Goal: Task Accomplishment & Management: Manage account settings

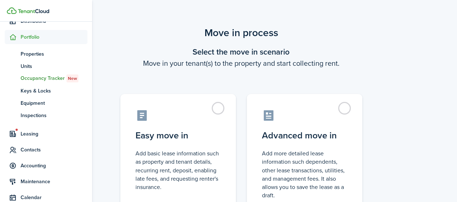
click at [26, 68] on span "Units" at bounding box center [54, 67] width 67 height 8
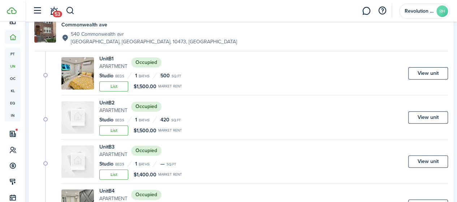
scroll to position [253, 0]
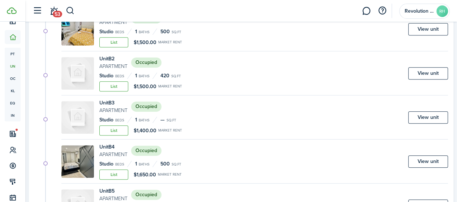
click at [409, 71] on link "View unit" at bounding box center [429, 73] width 40 height 12
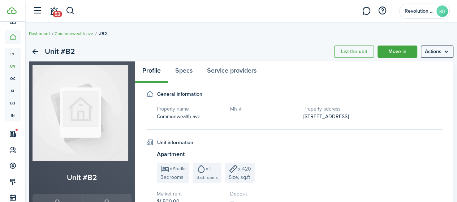
click at [429, 47] on menu-btn "Actions" at bounding box center [437, 52] width 33 height 12
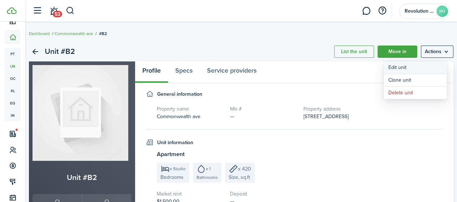
click at [394, 68] on link "Edit unit" at bounding box center [415, 67] width 63 height 12
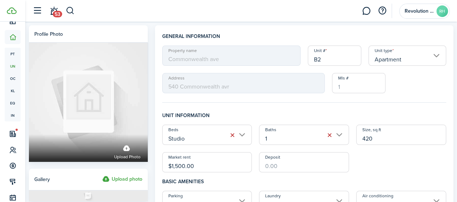
click at [138, 153] on span "Upload photo" at bounding box center [127, 156] width 26 height 7
click at [29, 134] on input "Upload photo" at bounding box center [29, 134] width 0 height 0
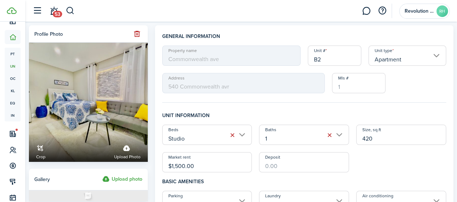
scroll to position [36, 0]
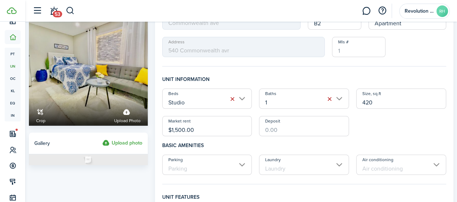
click at [181, 128] on input "$1,500.00" at bounding box center [207, 126] width 90 height 20
type input "$1,600.00"
click at [297, 129] on input "Deposit" at bounding box center [304, 126] width 90 height 20
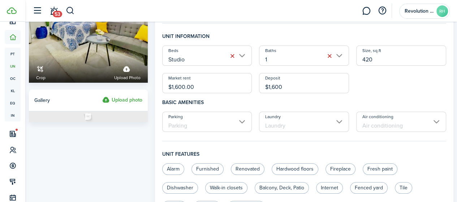
scroll to position [108, 0]
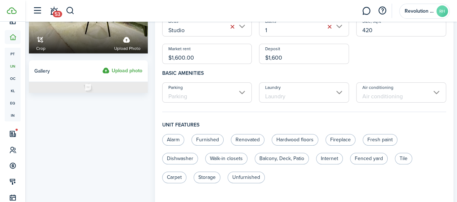
click at [304, 87] on input "Laundry" at bounding box center [304, 92] width 90 height 20
type input "$1,600.00"
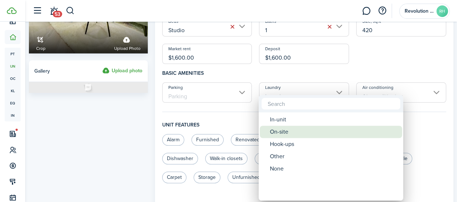
click at [286, 132] on div "On-site" at bounding box center [334, 132] width 128 height 12
type input "On-site"
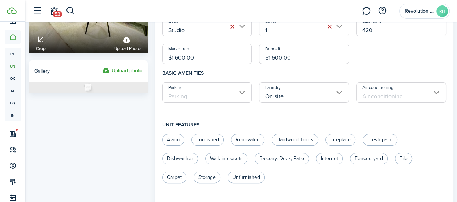
click at [367, 97] on input "Air conditioning" at bounding box center [402, 92] width 90 height 20
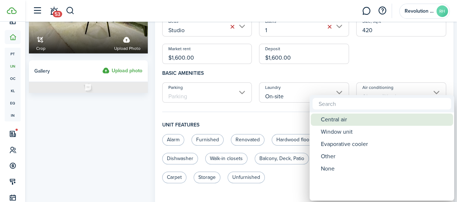
click at [342, 120] on div "Central air" at bounding box center [385, 120] width 128 height 12
type input "Central air"
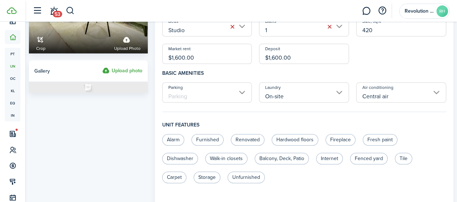
click at [206, 102] on input "Parking" at bounding box center [207, 92] width 90 height 20
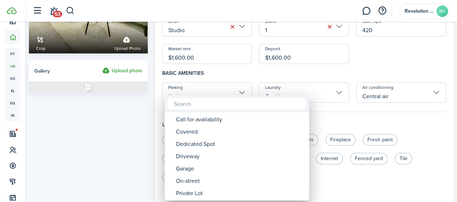
click at [206, 98] on div at bounding box center [237, 103] width 145 height 17
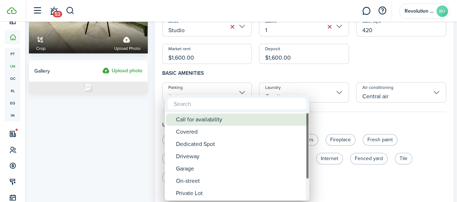
click at [207, 115] on div "Call for availability" at bounding box center [240, 120] width 128 height 12
type input "Call for availability"
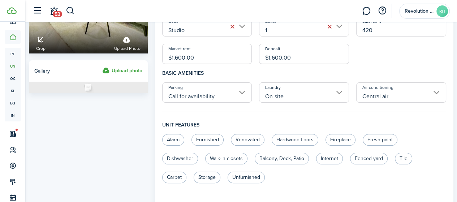
click at [377, 144] on label "Fresh paint" at bounding box center [380, 140] width 35 height 12
radio input "true"
click at [246, 141] on label "Renovated" at bounding box center [248, 140] width 34 height 12
radio input "true"
click at [179, 140] on label "Alarm" at bounding box center [173, 140] width 22 height 12
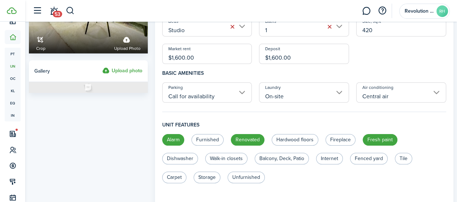
radio input "true"
click at [400, 159] on label "Tile" at bounding box center [403, 159] width 17 height 12
radio input "true"
click at [330, 154] on label "Internet" at bounding box center [329, 159] width 27 height 12
radio input "true"
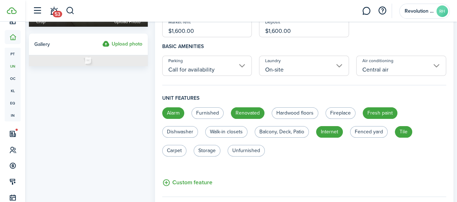
scroll to position [145, 0]
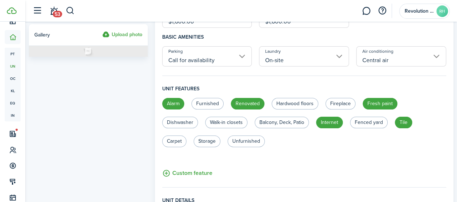
click at [217, 141] on label "Storage" at bounding box center [207, 142] width 27 height 12
radio input "true"
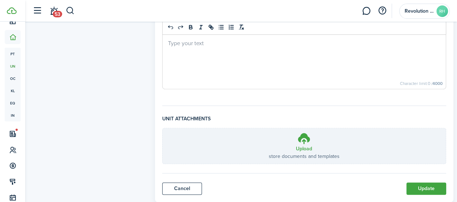
scroll to position [354, 0]
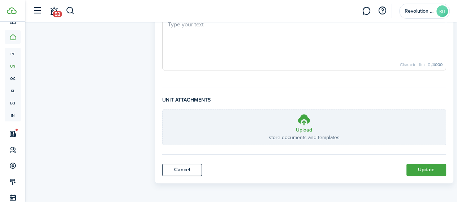
click at [300, 132] on h3 "Upload" at bounding box center [304, 130] width 16 height 8
click at [163, 110] on input "Upload store documents and templates Choose file" at bounding box center [163, 110] width 0 height 0
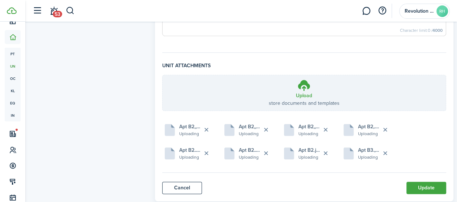
scroll to position [406, 0]
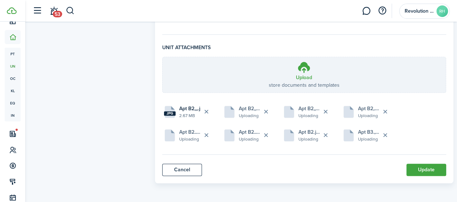
click at [416, 172] on button "Update" at bounding box center [427, 170] width 40 height 12
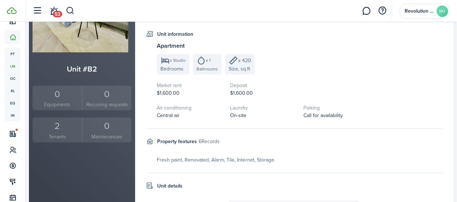
scroll to position [145, 0]
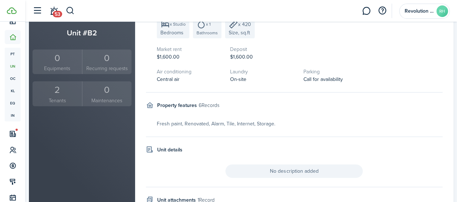
click at [66, 90] on div "2" at bounding box center [57, 90] width 46 height 14
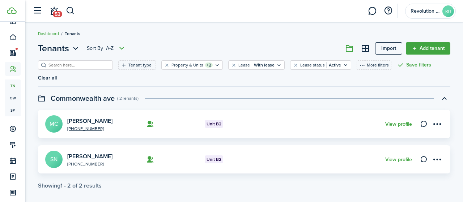
click at [434, 153] on menu-btn-icon "Open menu" at bounding box center [437, 159] width 12 height 12
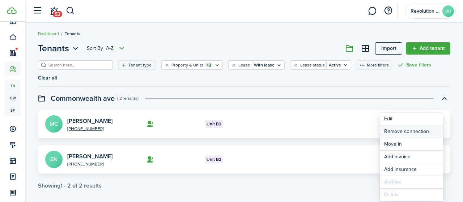
click at [392, 135] on button "Remove connection" at bounding box center [411, 131] width 63 height 12
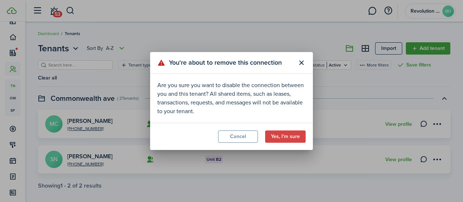
click at [293, 134] on button "Yes, I'm sure" at bounding box center [285, 137] width 40 height 12
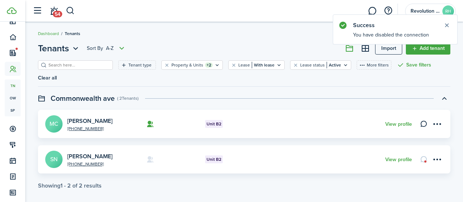
click at [439, 153] on menu-btn-icon "Open menu" at bounding box center [437, 159] width 12 height 12
click at [321, 130] on div "+1 917-514-9498 Mishelle Canela MC Unit B2 View profile +1 718-219-0356 Sherion…" at bounding box center [243, 142] width 419 height 64
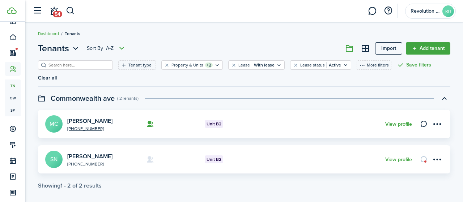
click at [438, 118] on menu-btn-icon "Open menu" at bounding box center [437, 124] width 12 height 12
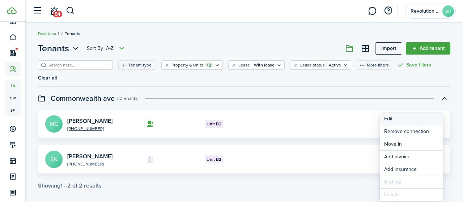
click at [385, 118] on link "Edit" at bounding box center [411, 119] width 63 height 12
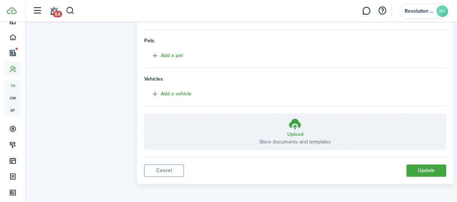
click at [413, 170] on button "Update" at bounding box center [427, 171] width 40 height 12
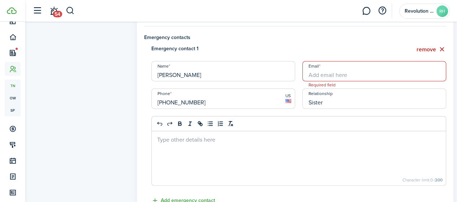
scroll to position [200, 0]
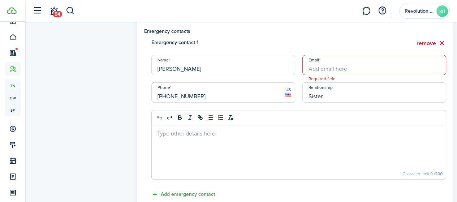
drag, startPoint x: 208, startPoint y: 143, endPoint x: 199, endPoint y: 141, distance: 9.4
click at [209, 144] on div at bounding box center [299, 152] width 294 height 54
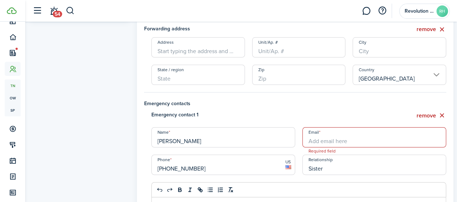
scroll to position [0, 0]
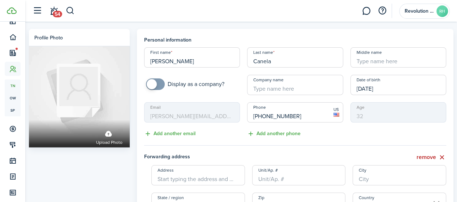
click at [111, 139] on span "Upload photo" at bounding box center [109, 142] width 26 height 7
click at [29, 120] on input "Upload photo" at bounding box center [29, 120] width 0 height 0
click at [116, 128] on label "Upload photo" at bounding box center [109, 136] width 26 height 19
click at [29, 120] on input "Upload photo" at bounding box center [29, 120] width 0 height 0
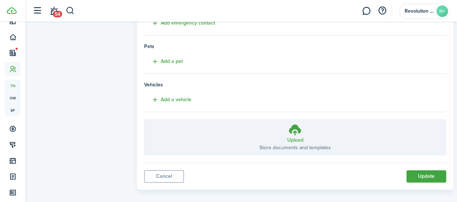
scroll to position [377, 0]
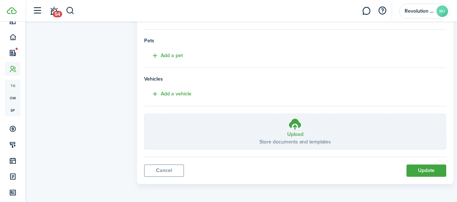
click at [296, 127] on icon at bounding box center [296, 124] width 14 height 13
click at [145, 114] on input "Upload Store documents and templates Choose file" at bounding box center [145, 114] width 0 height 0
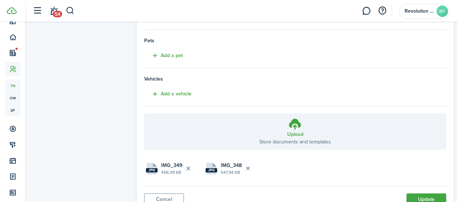
click at [415, 194] on button "Update" at bounding box center [427, 199] width 40 height 12
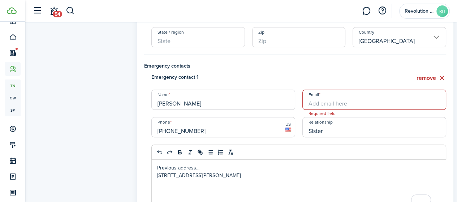
scroll to position [164, 0]
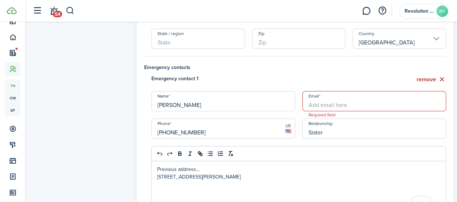
click at [370, 98] on input "Email" at bounding box center [375, 101] width 144 height 20
click at [336, 103] on input "Email" at bounding box center [375, 101] width 144 height 20
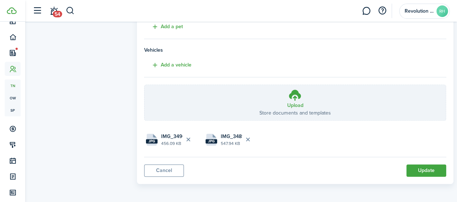
click at [422, 170] on button "Update" at bounding box center [427, 171] width 40 height 12
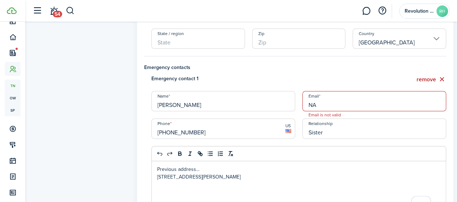
drag, startPoint x: 354, startPoint y: 107, endPoint x: 351, endPoint y: 104, distance: 4.6
click at [352, 104] on input "NA" at bounding box center [375, 101] width 144 height 20
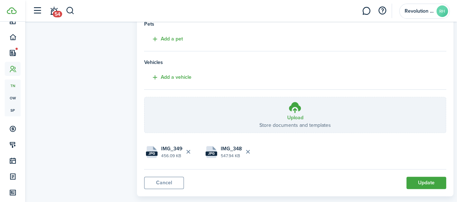
scroll to position [406, 0]
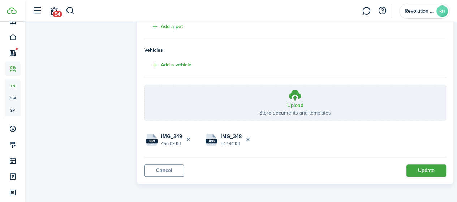
type input "NA@gmail.com"
click at [407, 170] on button "Update" at bounding box center [427, 171] width 40 height 12
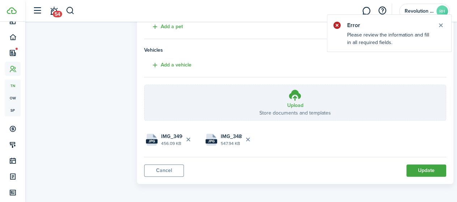
scroll to position [74, 0]
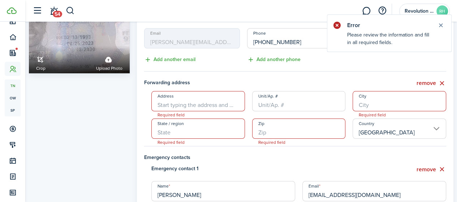
click at [436, 82] on button "remove" at bounding box center [432, 83] width 30 height 9
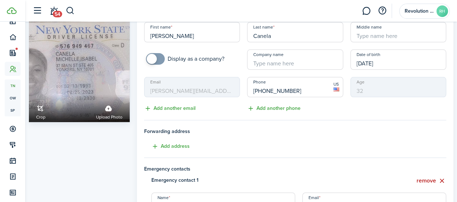
scroll to position [0, 0]
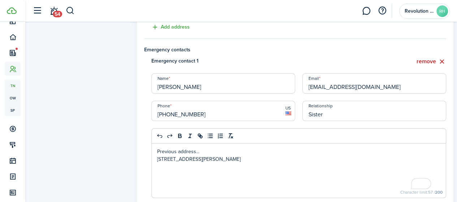
drag, startPoint x: 261, startPoint y: 165, endPoint x: 257, endPoint y: 153, distance: 12.0
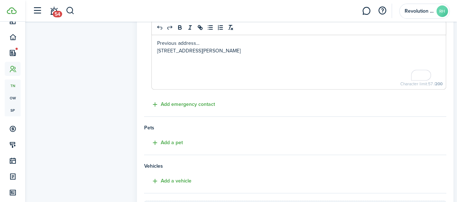
click at [259, 70] on div "Previous address... 107 Tibbetts Rd, Yonkers, NY 10705, US" at bounding box center [299, 62] width 294 height 54
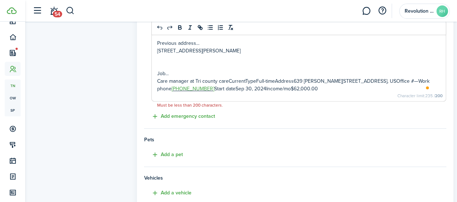
click at [248, 78] on p "Care manager at Tri county careCurrentTypeFull-timeAddress639 Leland Ave, The B…" at bounding box center [298, 84] width 283 height 15
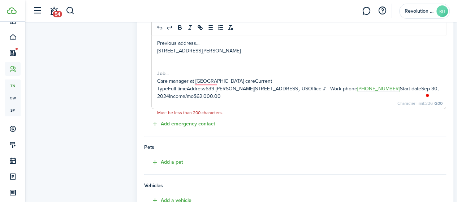
click at [192, 88] on p "TypeFull-timeAddress639 Leland Ave, The Bronx, NY 10473, USOffice #—Work phone …" at bounding box center [298, 92] width 283 height 15
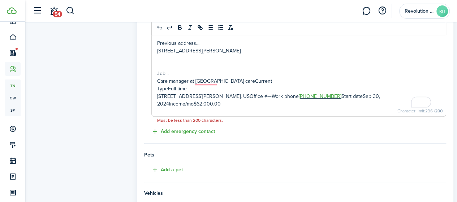
drag, startPoint x: 178, startPoint y: 96, endPoint x: 184, endPoint y: 95, distance: 5.5
click at [180, 95] on p "Address639 Leland Ave, The Bronx, NY 10473, USOffice #—Work phone +1 844-504-84…" at bounding box center [298, 100] width 283 height 15
click at [169, 86] on div "Previous address... 107 Tibbetts Rd, Yonkers, NY 10705, US Job... Care manager …" at bounding box center [299, 75] width 294 height 81
click at [180, 97] on p "Address639 Leland Ave, The Bronx, NY 10473, USOffice #—Work phone +1 844-504-84…" at bounding box center [298, 100] width 283 height 15
click at [170, 90] on p "TypeFull-time" at bounding box center [298, 89] width 283 height 8
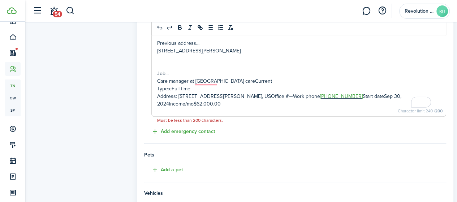
click at [230, 81] on p "Care manager at Tri county careCurrent" at bounding box center [298, 81] width 283 height 8
click at [248, 82] on p "Care manager at Tri county careCurrent" at bounding box center [298, 81] width 283 height 8
click at [362, 96] on p "Address: 639 Leland Ave, The Bronx, NY 10473, USOffice #—Work phone +1 844-504-…" at bounding box center [298, 100] width 283 height 15
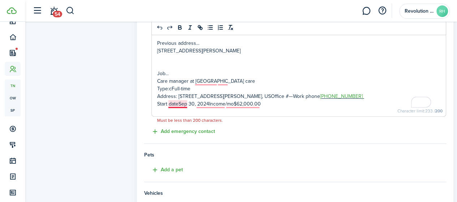
click at [180, 105] on p "Start dateSep 30, 2024Income/mo$62,000.00" at bounding box center [298, 104] width 283 height 8
click at [214, 104] on p "Start date: Sep 30, 2024Income/mo$62,000.00" at bounding box center [298, 104] width 283 height 8
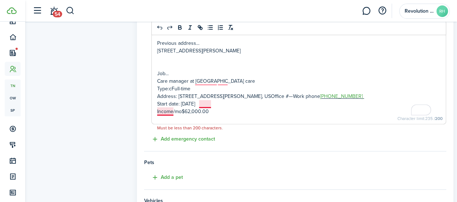
click at [209, 104] on p "Start date: Sep 30, 2024" at bounding box center [298, 104] width 283 height 8
click at [172, 110] on p "Income/mo$62,000.00" at bounding box center [298, 112] width 283 height 8
click at [238, 110] on p "Income/mo$62,000.00" at bounding box center [298, 112] width 283 height 8
click at [292, 94] on p "Address: 639 Leland Ave, The Bronx, NY 10473, USOffice #—Work phone +1 844-504-…" at bounding box center [298, 97] width 283 height 8
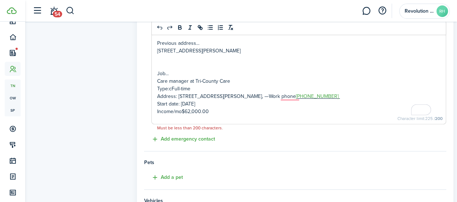
click at [272, 94] on p "Address: 639 Leland Ave, The Bronx, NY 10473, —Work phone +1 844-504-8400" at bounding box center [298, 97] width 283 height 8
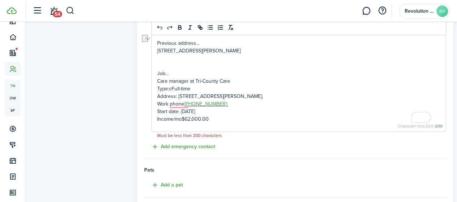
drag, startPoint x: 217, startPoint y: 95, endPoint x: 264, endPoint y: 97, distance: 47.4
click at [264, 97] on p "Address: 639 Leland Ave, The Bronx, NY 10473," at bounding box center [298, 97] width 283 height 8
drag, startPoint x: 205, startPoint y: 84, endPoint x: 200, endPoint y: 91, distance: 9.0
click at [205, 84] on p "Care manager at Tri-County Care" at bounding box center [298, 81] width 283 height 8
drag, startPoint x: 188, startPoint y: 89, endPoint x: 157, endPoint y: 87, distance: 30.8
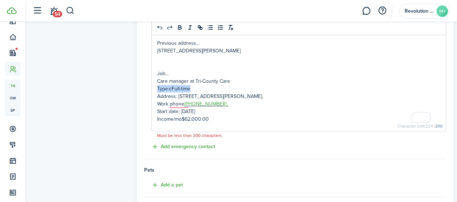
click at [157, 87] on div "Previous address... 107 Tibbetts Rd, Yonkers, NY 10705, US Job... Care manager …" at bounding box center [299, 83] width 294 height 97
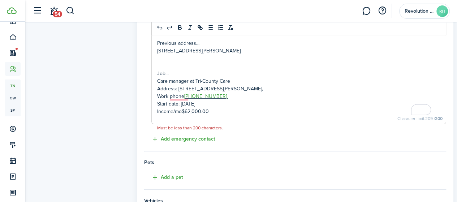
click at [170, 76] on p "Job..." at bounding box center [298, 74] width 283 height 8
click at [170, 68] on p "To enrich screen reader interactions, please activate Accessibility in Grammarl…" at bounding box center [298, 66] width 283 height 8
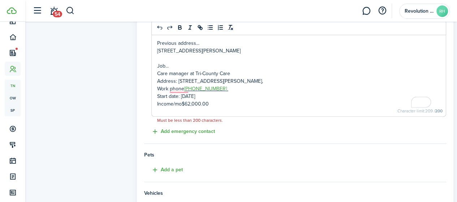
click at [176, 65] on p "Job..." at bounding box center [298, 66] width 283 height 8
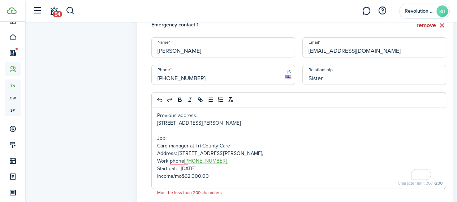
scroll to position [145, 0]
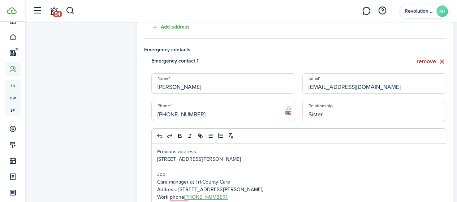
click at [212, 151] on p "Previous address..." at bounding box center [298, 152] width 283 height 8
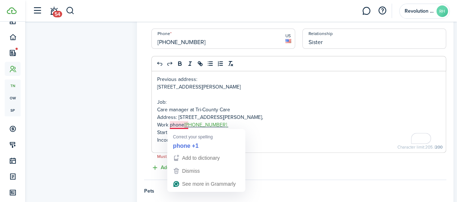
click at [177, 127] on p "Work phone +1 844-504-8400" at bounding box center [298, 125] width 283 height 8
click at [177, 109] on p "Care manager at Tri-County Care" at bounding box center [298, 110] width 283 height 8
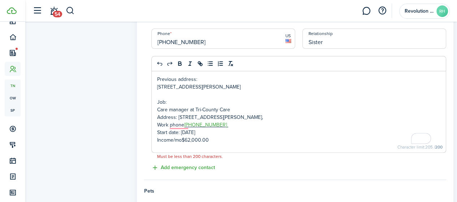
click at [210, 139] on p "Income/mo$62,000.00" at bounding box center [298, 140] width 283 height 8
click at [187, 138] on p "Income/mo$62,000" at bounding box center [298, 140] width 283 height 8
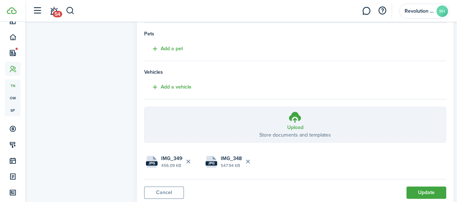
scroll to position [396, 0]
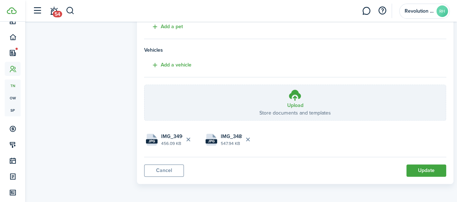
click at [417, 167] on button "Update" at bounding box center [427, 171] width 40 height 12
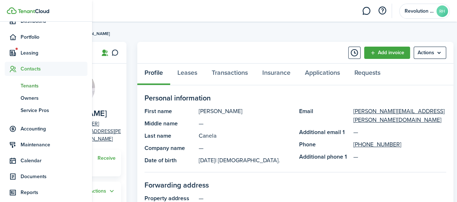
click at [31, 86] on span "Tenants" at bounding box center [54, 86] width 67 height 8
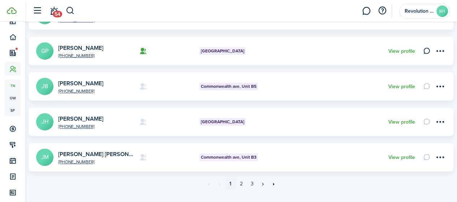
scroll to position [342, 0]
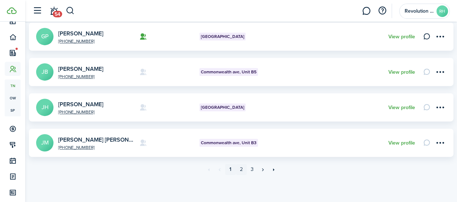
click at [242, 170] on link "2" at bounding box center [241, 169] width 11 height 11
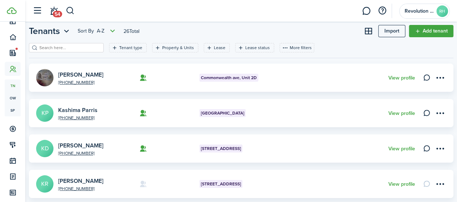
scroll to position [72, 0]
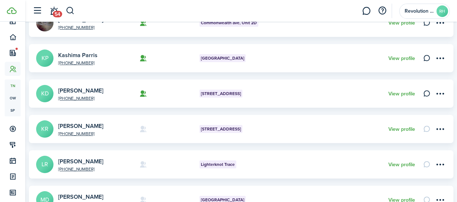
click at [437, 60] on menu-btn-icon "Open menu" at bounding box center [440, 58] width 12 height 12
click at [390, 57] on link "View profile" at bounding box center [402, 59] width 27 height 6
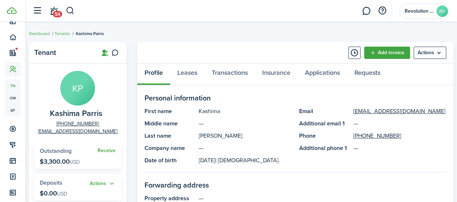
scroll to position [36, 0]
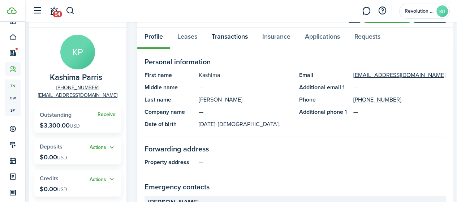
click at [232, 40] on link "Transactions" at bounding box center [230, 38] width 51 height 22
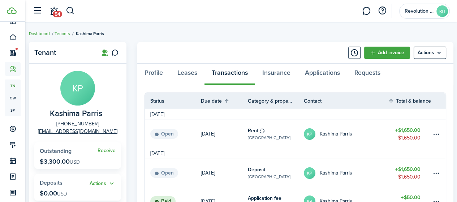
click at [438, 55] on menu-btn "Actions" at bounding box center [430, 53] width 33 height 12
click at [393, 54] on link "Add invoice" at bounding box center [387, 53] width 46 height 12
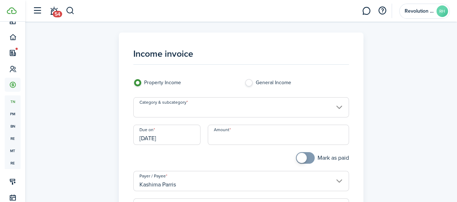
click at [188, 111] on input "Category & subcategory" at bounding box center [241, 107] width 216 height 20
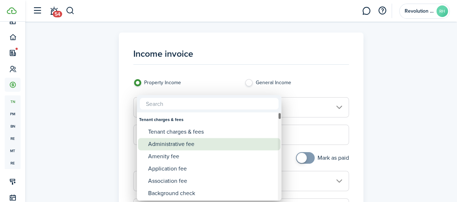
click at [166, 144] on div "Administrative fee" at bounding box center [212, 144] width 128 height 12
type input "Tenant charges & fees / Administrative fee"
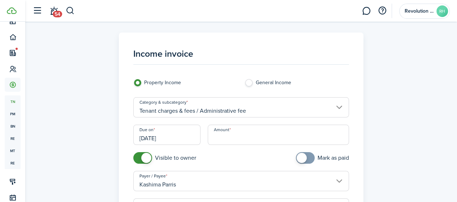
click at [232, 135] on input "Amount" at bounding box center [278, 135] width 141 height 20
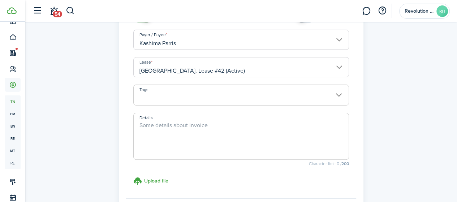
scroll to position [145, 0]
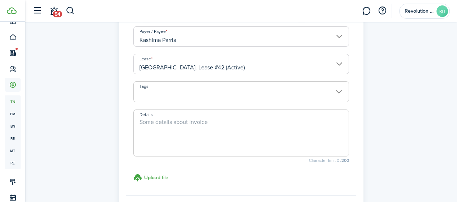
click at [215, 137] on textarea "Details" at bounding box center [241, 135] width 215 height 35
type input "$1,650.00"
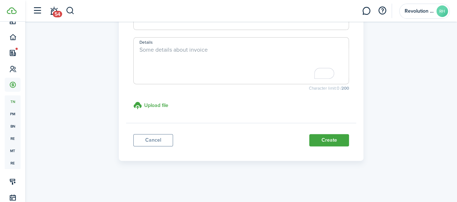
click at [321, 137] on button "Create" at bounding box center [330, 140] width 40 height 12
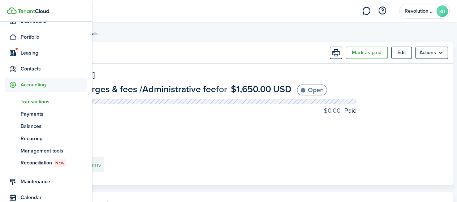
click at [26, 68] on span "Contacts" at bounding box center [54, 69] width 67 height 8
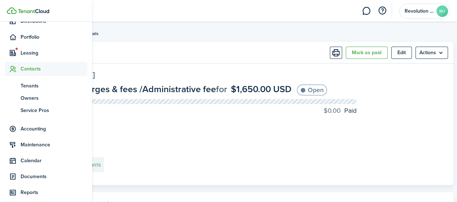
click at [31, 85] on span "Tenants" at bounding box center [54, 86] width 67 height 8
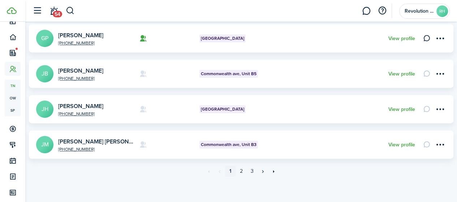
scroll to position [342, 0]
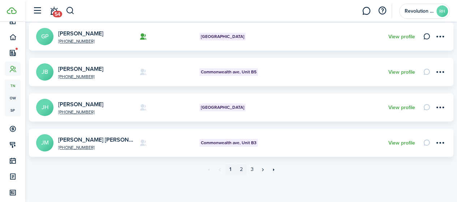
click at [242, 169] on link "2" at bounding box center [241, 169] width 11 height 11
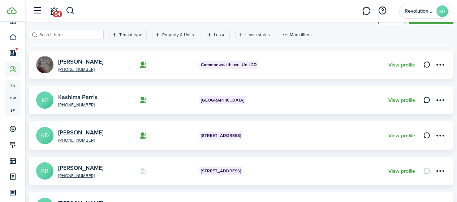
scroll to position [36, 0]
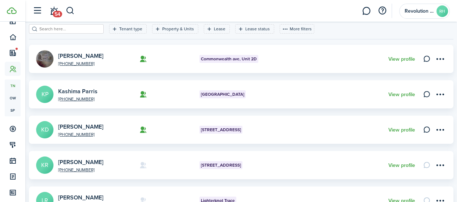
click at [434, 95] on menu-btn-icon "Open menu" at bounding box center [440, 94] width 12 height 12
click at [96, 89] on link "Kashima Parris" at bounding box center [77, 91] width 39 height 8
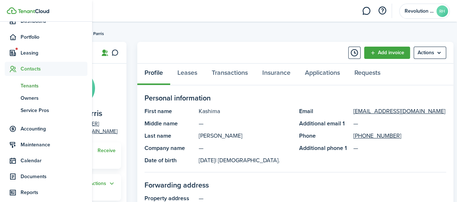
click at [16, 78] on ul "tn Tenants ow Owners sp Service Pros" at bounding box center [46, 98] width 83 height 44
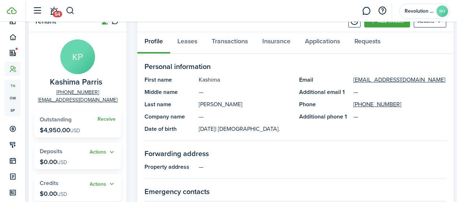
scroll to position [36, 0]
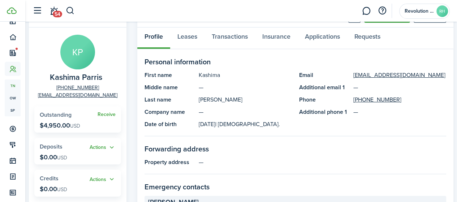
click at [78, 57] on avatar-text "KP" at bounding box center [77, 52] width 35 height 35
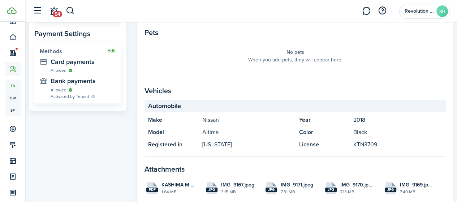
scroll to position [325, 0]
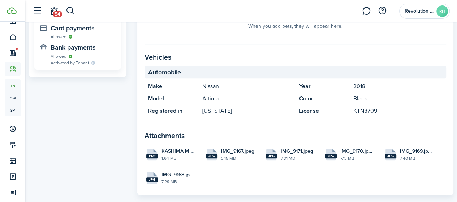
click at [175, 155] on file-size "1.64 MB" at bounding box center [179, 158] width 34 height 7
drag, startPoint x: 179, startPoint y: 145, endPoint x: 210, endPoint y: 166, distance: 37.3
click at [210, 166] on files "pdf KASHIMA M PARRIS 1040 2024.pdf 1.64 MB jpg IMG_9167.jpeg 3.15 MB jpg IMG_91…" at bounding box center [296, 166] width 302 height 43
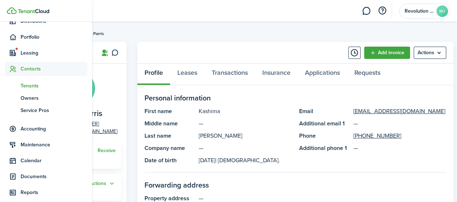
click at [26, 85] on span "Tenants" at bounding box center [54, 86] width 67 height 8
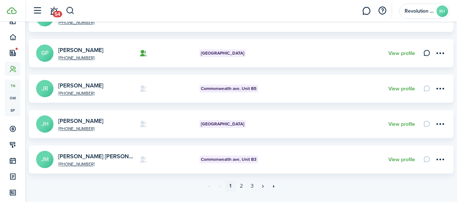
scroll to position [342, 0]
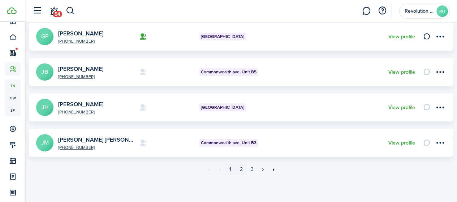
click at [242, 172] on link "2" at bounding box center [241, 169] width 11 height 11
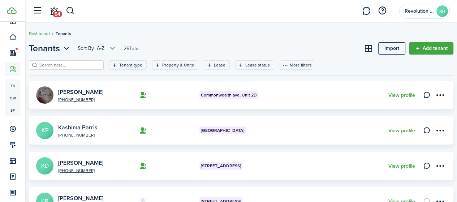
click at [434, 127] on menu-btn-icon "Open menu" at bounding box center [440, 130] width 12 height 12
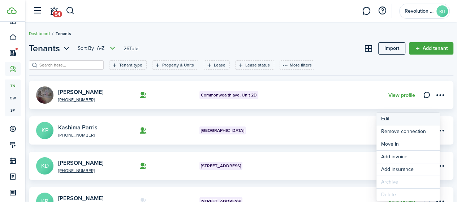
click at [386, 120] on link "Edit" at bounding box center [408, 119] width 63 height 12
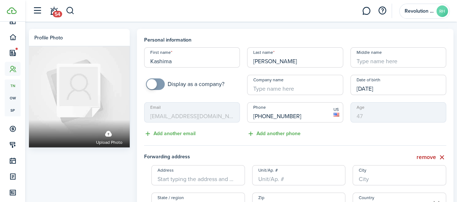
click at [111, 139] on span "Upload photo" at bounding box center [109, 142] width 26 height 7
click at [29, 120] on input "Upload photo" at bounding box center [29, 120] width 0 height 0
click at [116, 139] on span "Upload photo" at bounding box center [109, 142] width 26 height 7
click at [29, 120] on input "Upload photo" at bounding box center [29, 120] width 0 height 0
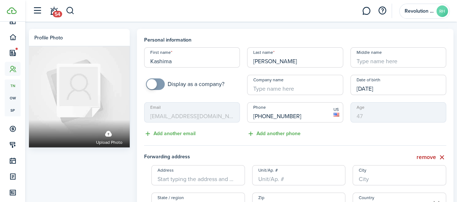
click at [109, 129] on label "Upload photo" at bounding box center [109, 136] width 26 height 19
click at [29, 120] on input "Upload photo" at bounding box center [29, 120] width 0 height 0
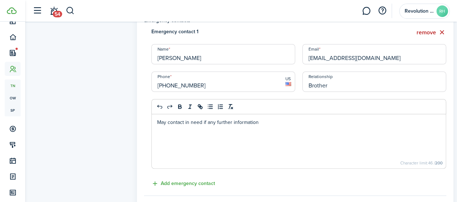
scroll to position [217, 0]
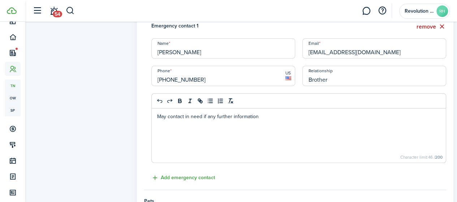
drag, startPoint x: 286, startPoint y: 118, endPoint x: 161, endPoint y: 111, distance: 125.0
click at [161, 111] on div "May contact in need if any further information" at bounding box center [299, 135] width 294 height 54
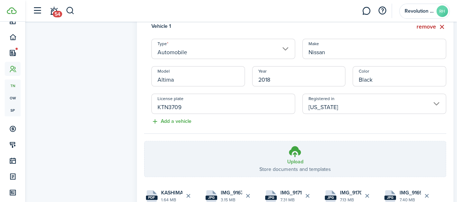
scroll to position [521, 0]
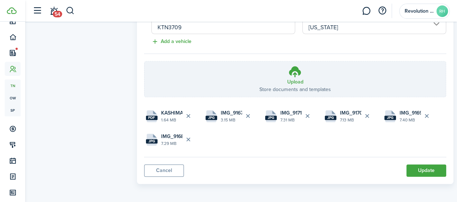
click at [426, 168] on button "Update" at bounding box center [427, 171] width 40 height 12
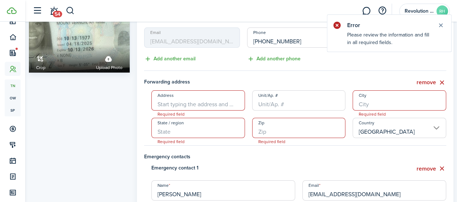
scroll to position [74, 0]
click at [434, 83] on button "remove" at bounding box center [432, 83] width 30 height 9
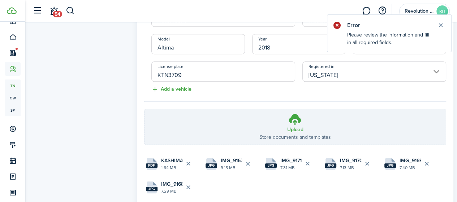
scroll to position [472, 0]
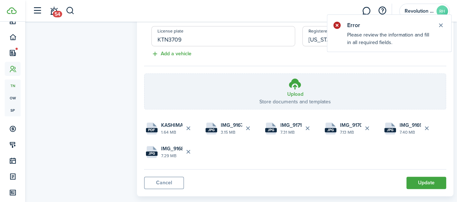
click at [418, 180] on button "Update" at bounding box center [427, 183] width 40 height 12
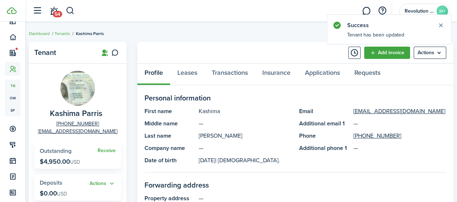
click at [441, 25] on button "Close notify" at bounding box center [441, 25] width 10 height 10
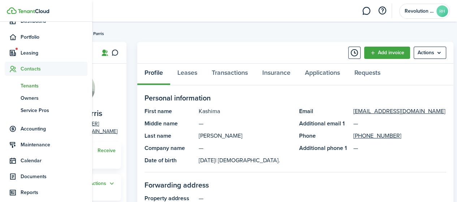
click at [32, 81] on link "tn Tenants" at bounding box center [46, 86] width 83 height 12
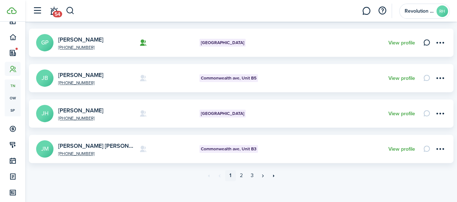
scroll to position [342, 0]
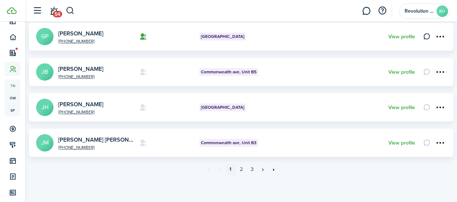
click at [435, 75] on menu-btn-icon "Open menu" at bounding box center [440, 72] width 12 height 12
click at [240, 170] on link "2" at bounding box center [241, 169] width 11 height 11
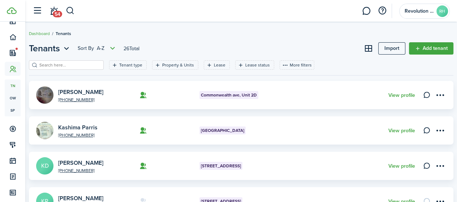
click at [82, 64] on input "search" at bounding box center [70, 65] width 64 height 7
type input "alex"
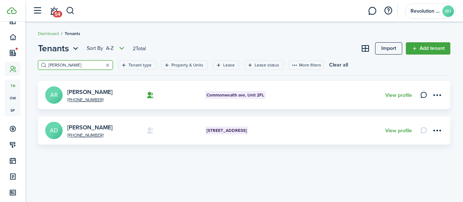
click at [439, 94] on menu-btn-icon "Open menu" at bounding box center [437, 95] width 12 height 12
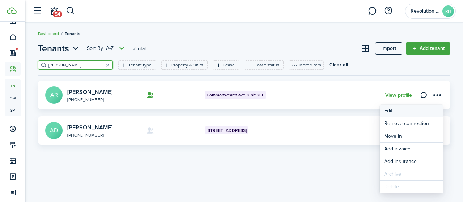
click at [385, 111] on link "Edit" at bounding box center [411, 111] width 63 height 12
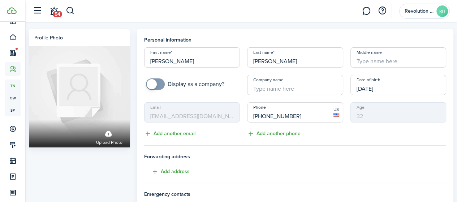
click at [116, 139] on span "Upload photo" at bounding box center [109, 142] width 26 height 7
click at [29, 120] on input "Upload photo" at bounding box center [29, 120] width 0 height 0
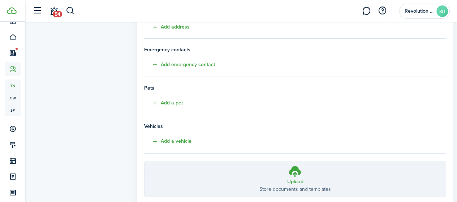
scroll to position [192, 0]
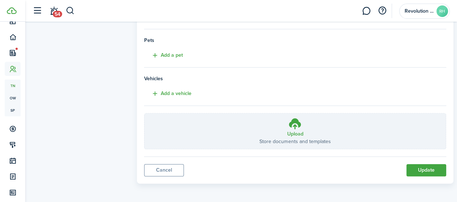
click at [294, 134] on h3 "Upload" at bounding box center [295, 134] width 16 height 8
click at [145, 114] on input "Upload Store documents and templates Choose file" at bounding box center [145, 114] width 0 height 0
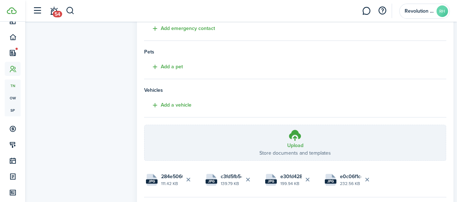
scroll to position [221, 0]
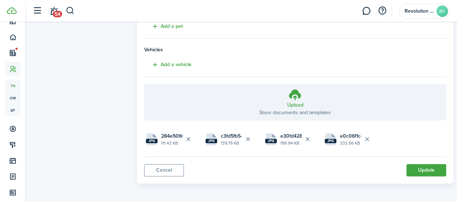
click at [424, 167] on button "Update" at bounding box center [427, 170] width 40 height 12
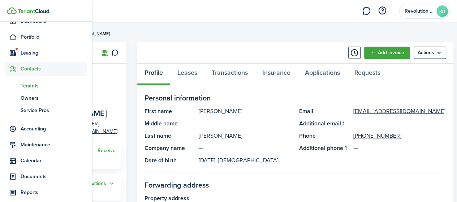
click at [33, 86] on span "Tenants" at bounding box center [54, 86] width 67 height 8
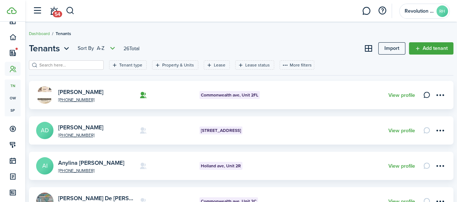
click at [218, 27] on breadcrumb "Dashboard Tenants" at bounding box center [241, 30] width 425 height 17
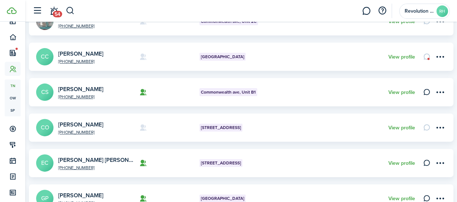
scroll to position [181, 0]
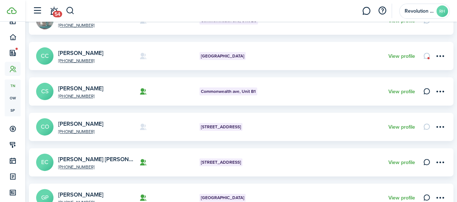
click at [434, 57] on menu-btn-icon "Open menu" at bounding box center [440, 56] width 12 height 12
click at [328, 46] on card "+1 917-702-4562 Christain Cabrera CC Commonwealth ave, Unit B4 View profile" at bounding box center [241, 56] width 425 height 28
click at [163, 54] on card-connection at bounding box center [152, 55] width 25 height 7
click at [95, 50] on link "[PERSON_NAME]" at bounding box center [80, 53] width 45 height 8
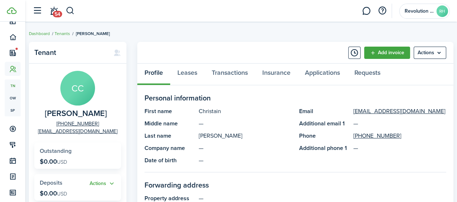
click at [444, 52] on menu-btn "Actions" at bounding box center [430, 53] width 33 height 12
click at [273, 110] on panel-main-description "Christain" at bounding box center [245, 111] width 93 height 9
click at [187, 74] on link "Leases" at bounding box center [187, 75] width 34 height 22
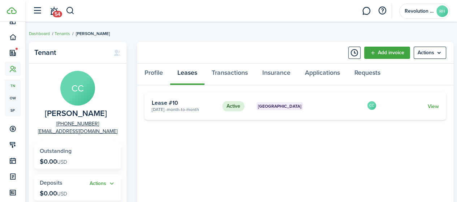
click at [235, 110] on status "Active" at bounding box center [233, 106] width 22 height 10
drag, startPoint x: 195, startPoint y: 119, endPoint x: 189, endPoint y: 109, distance: 12.0
click at [194, 118] on card "Active Commonwealth ave, Unit B4 Sep 01, 2024 - Month-to-month Lease #10 CC View" at bounding box center [296, 106] width 302 height 27
click at [188, 108] on span "Month-to-month" at bounding box center [183, 109] width 32 height 7
click at [438, 105] on link "View" at bounding box center [433, 107] width 11 height 8
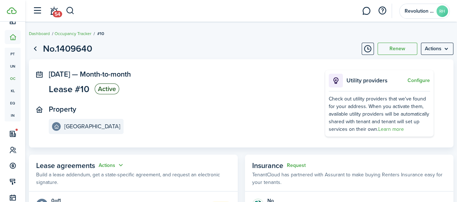
click at [362, 47] on button "Timeline" at bounding box center [368, 49] width 12 height 12
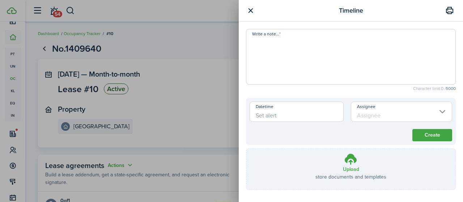
click at [250, 11] on button "button" at bounding box center [250, 10] width 9 height 9
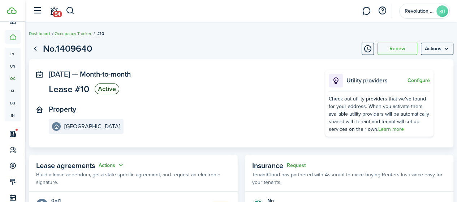
click at [447, 48] on menu-btn "Actions" at bounding box center [437, 49] width 33 height 12
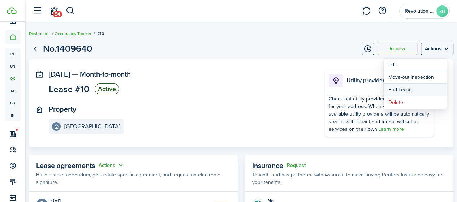
click at [394, 93] on link "End Lease" at bounding box center [415, 90] width 63 height 12
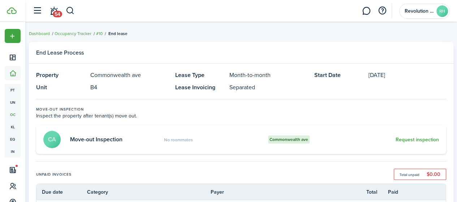
scroll to position [36, 0]
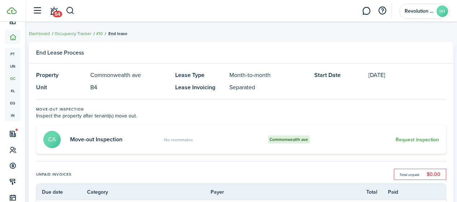
click at [47, 31] on link "Dashboard" at bounding box center [39, 33] width 21 height 7
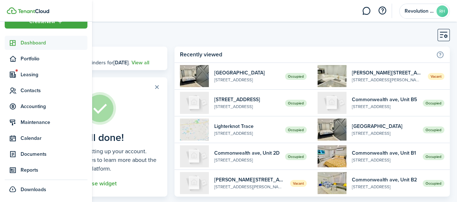
click at [12, 89] on icon at bounding box center [13, 90] width 8 height 7
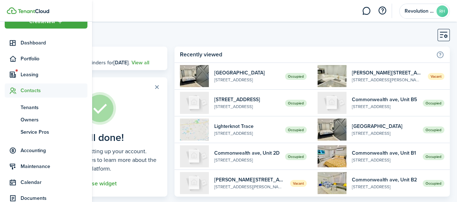
scroll to position [36, 0]
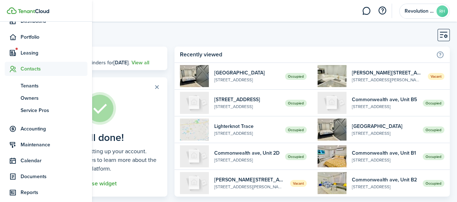
click at [29, 90] on link "tn Tenants" at bounding box center [46, 86] width 83 height 12
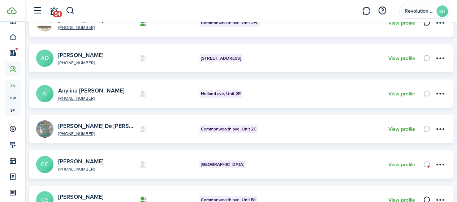
scroll to position [145, 0]
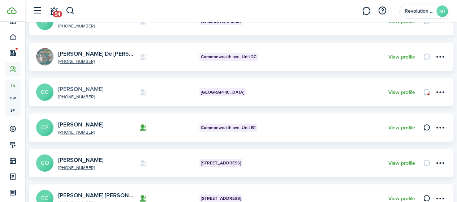
click at [95, 86] on link "[PERSON_NAME]" at bounding box center [80, 89] width 45 height 8
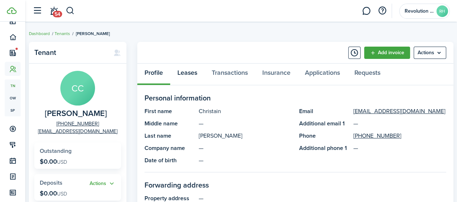
click at [191, 73] on link "Leases" at bounding box center [187, 75] width 34 height 22
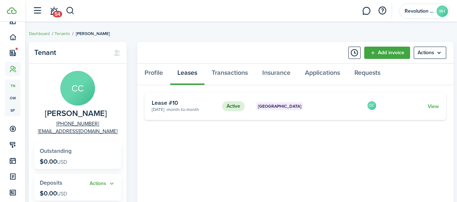
click at [426, 109] on card-footer "View" at bounding box center [413, 107] width 52 height 8
click at [429, 107] on link "View" at bounding box center [433, 107] width 11 height 8
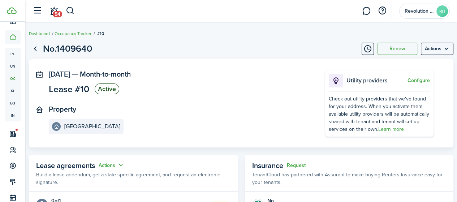
click at [421, 55] on menu-btn "Actions" at bounding box center [437, 49] width 33 height 12
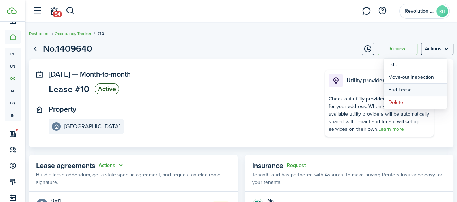
click at [393, 86] on link "End Lease" at bounding box center [415, 90] width 63 height 12
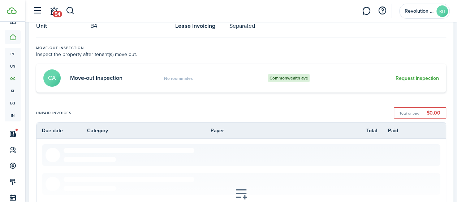
scroll to position [72, 0]
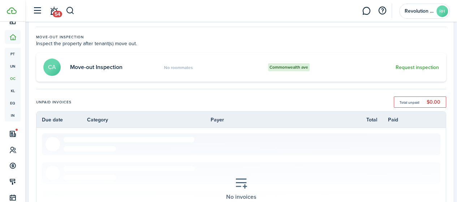
click at [179, 64] on card-extra-content "No roommates" at bounding box center [182, 68] width 36 height 8
click at [409, 65] on button "Request inspection" at bounding box center [417, 68] width 43 height 6
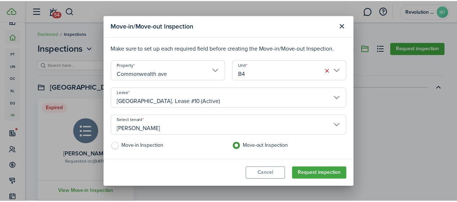
scroll to position [4, 0]
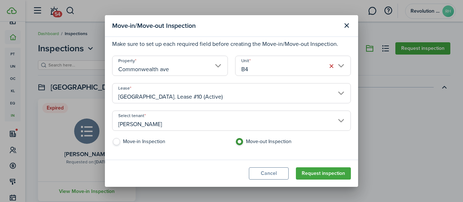
click at [180, 122] on input "[PERSON_NAME]" at bounding box center [231, 121] width 239 height 20
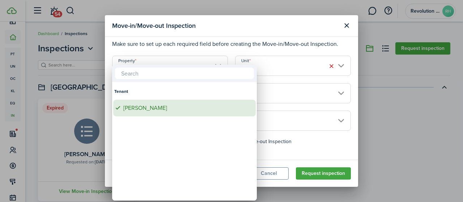
click at [167, 112] on div "[PERSON_NAME]" at bounding box center [187, 108] width 128 height 17
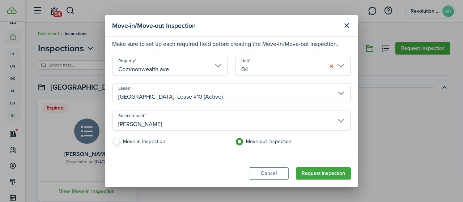
click at [267, 177] on button "Cancel" at bounding box center [269, 173] width 40 height 12
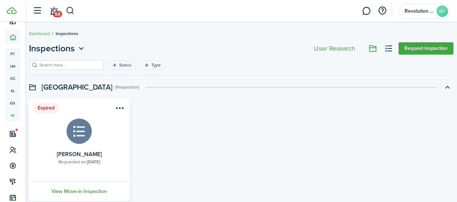
scroll to position [34, 0]
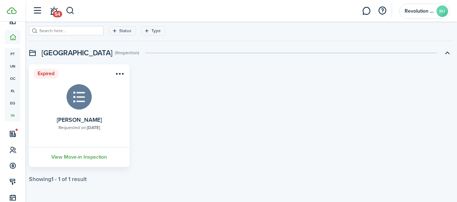
click at [123, 72] on menu-btn-icon "Open menu" at bounding box center [120, 74] width 12 height 12
click at [91, 88] on button "Delete" at bounding box center [96, 89] width 63 height 12
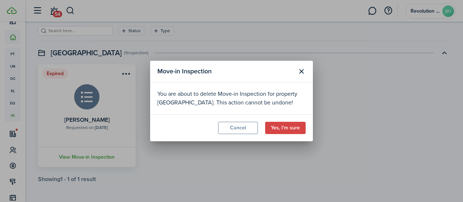
click at [282, 128] on button "Yes, I'm sure" at bounding box center [285, 128] width 40 height 12
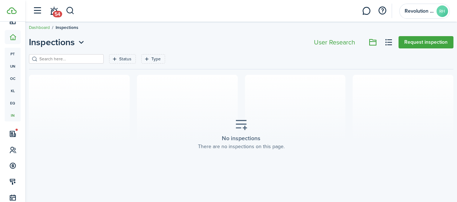
scroll to position [0, 0]
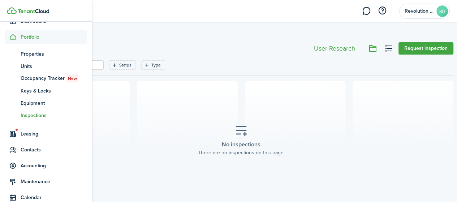
click at [27, 146] on span "Contacts" at bounding box center [54, 150] width 67 height 8
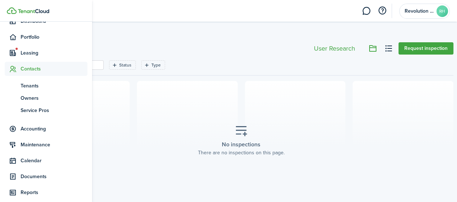
click at [38, 88] on span "Tenants" at bounding box center [54, 86] width 67 height 8
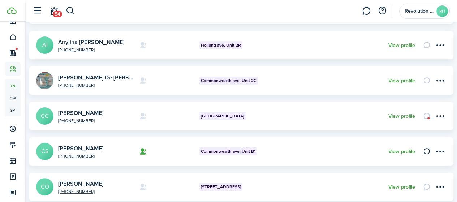
scroll to position [145, 0]
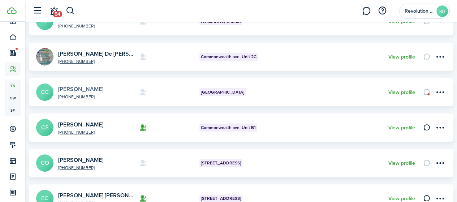
click at [80, 90] on link "[PERSON_NAME]" at bounding box center [80, 89] width 45 height 8
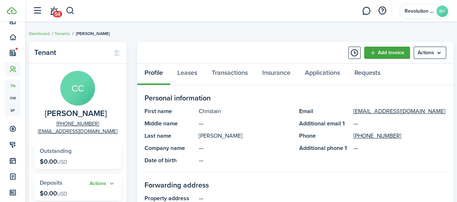
click at [430, 51] on menu-btn "Actions" at bounding box center [430, 53] width 33 height 12
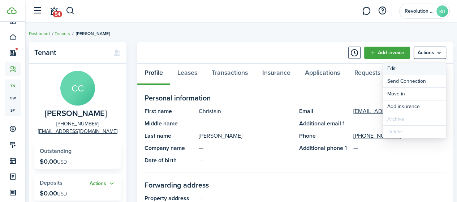
click at [402, 71] on link "Edit" at bounding box center [414, 69] width 63 height 12
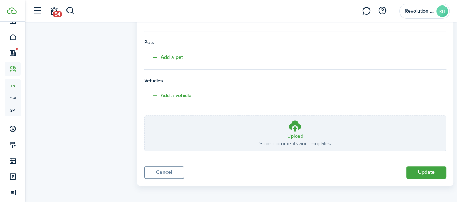
scroll to position [192, 0]
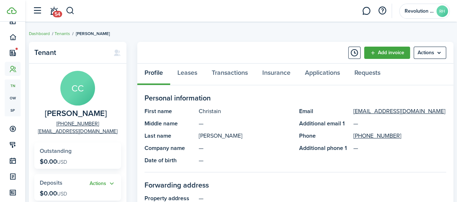
scroll to position [36, 0]
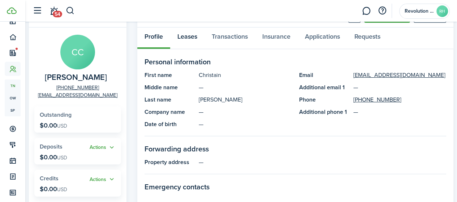
click at [192, 40] on link "Leases" at bounding box center [187, 38] width 34 height 22
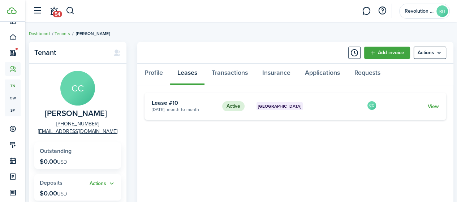
click at [437, 104] on link "View" at bounding box center [433, 107] width 11 height 8
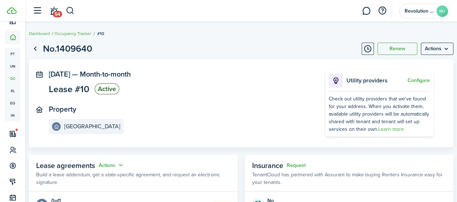
click at [432, 54] on menu-btn "Actions" at bounding box center [437, 49] width 33 height 12
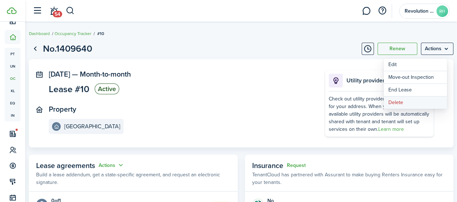
click at [395, 99] on button "Delete" at bounding box center [415, 103] width 63 height 12
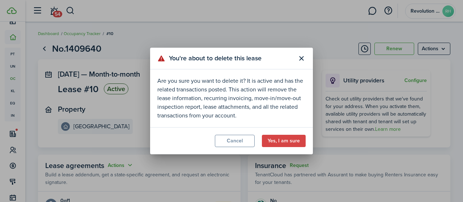
click at [286, 141] on button "Yes, I am sure" at bounding box center [284, 141] width 44 height 12
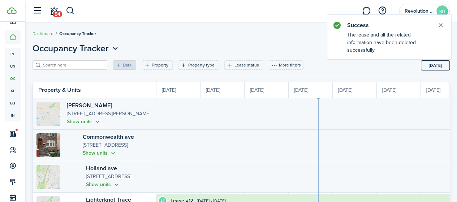
scroll to position [0, 132]
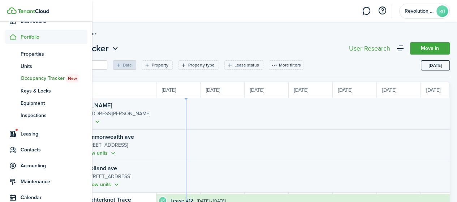
click at [33, 154] on span "Contacts" at bounding box center [46, 150] width 83 height 14
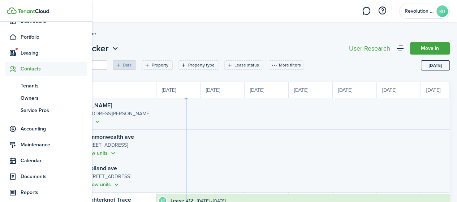
click at [33, 85] on span "Tenants" at bounding box center [54, 86] width 67 height 8
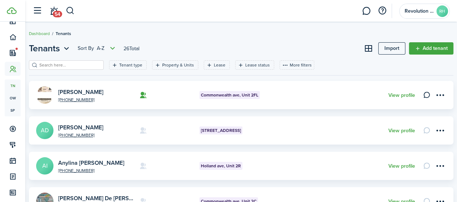
click at [278, 31] on breadcrumb "Dashboard Tenants" at bounding box center [241, 30] width 425 height 17
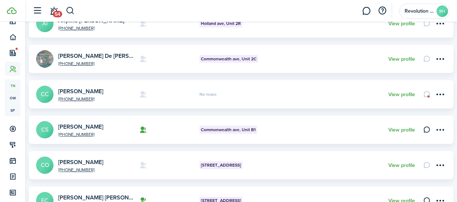
scroll to position [145, 0]
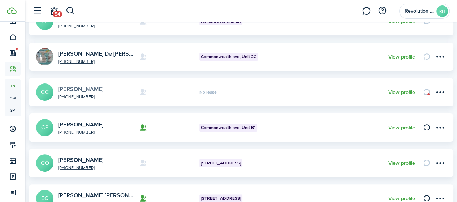
click at [102, 89] on link "[PERSON_NAME]" at bounding box center [80, 89] width 45 height 8
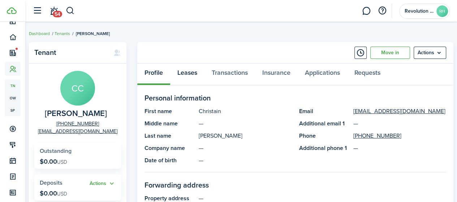
click at [196, 68] on link "Leases" at bounding box center [187, 75] width 34 height 22
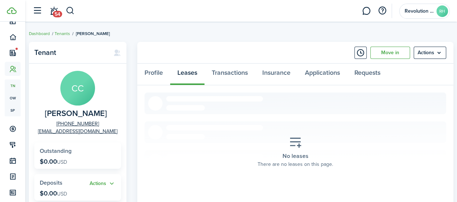
click at [443, 51] on menu-btn "Actions" at bounding box center [430, 53] width 33 height 12
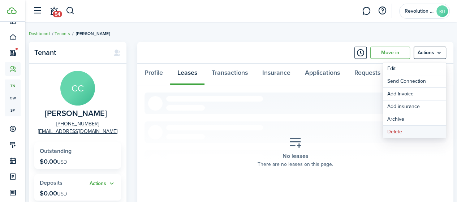
click at [394, 134] on button "Delete" at bounding box center [414, 132] width 63 height 12
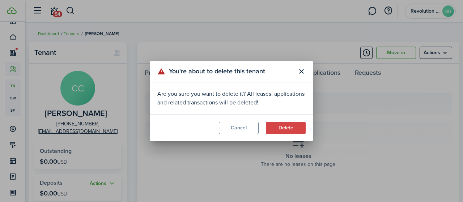
click at [285, 134] on modal-footer "Cancel Delete" at bounding box center [231, 127] width 163 height 27
click at [282, 126] on button "Delete" at bounding box center [286, 128] width 40 height 12
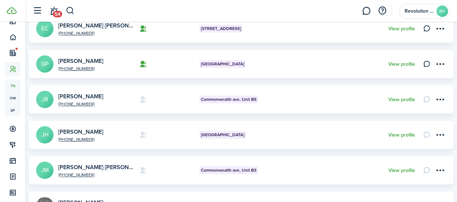
scroll to position [289, 0]
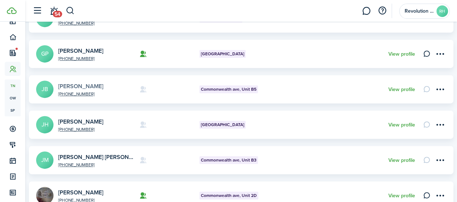
click at [97, 85] on link "[PERSON_NAME]" at bounding box center [80, 86] width 45 height 8
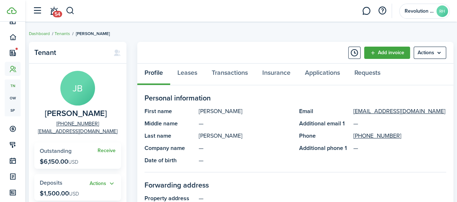
click at [441, 50] on menu-btn "Actions" at bounding box center [430, 53] width 33 height 12
click at [191, 75] on link "Leases" at bounding box center [187, 75] width 34 height 22
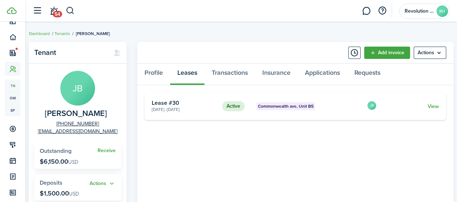
click at [436, 106] on link "View" at bounding box center [433, 107] width 11 height 8
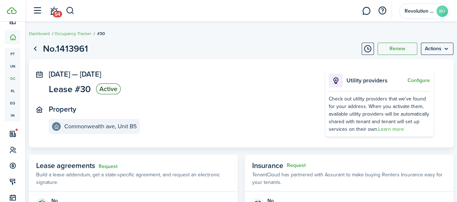
click at [423, 55] on page-view-header "No.1413961 Renew Actions" at bounding box center [241, 49] width 425 height 14
click at [424, 52] on menu-btn "Actions" at bounding box center [437, 49] width 33 height 12
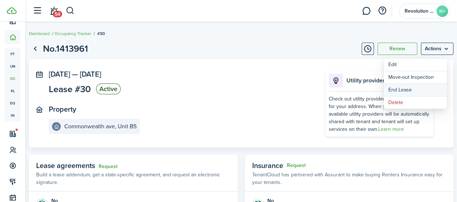
click at [395, 92] on link "End Lease" at bounding box center [415, 90] width 63 height 12
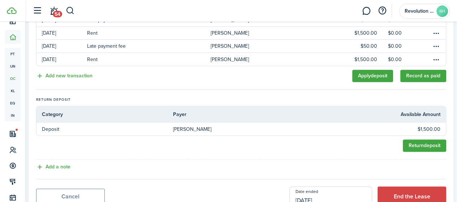
scroll to position [253, 0]
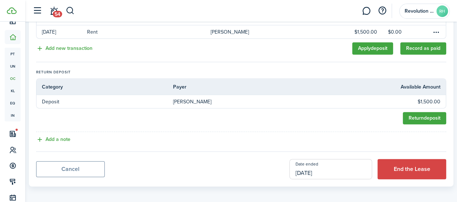
click at [400, 173] on button "End the Lease" at bounding box center [412, 169] width 69 height 20
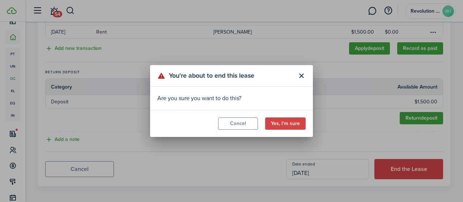
click at [295, 125] on button "Yes, I'm sure" at bounding box center [285, 124] width 40 height 12
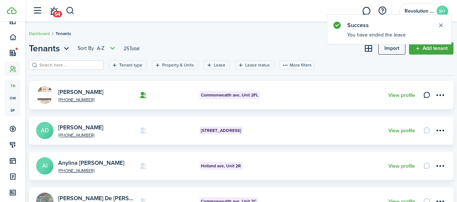
click at [440, 26] on button "Close notify" at bounding box center [441, 25] width 10 height 10
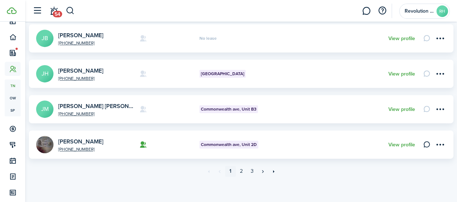
scroll to position [342, 0]
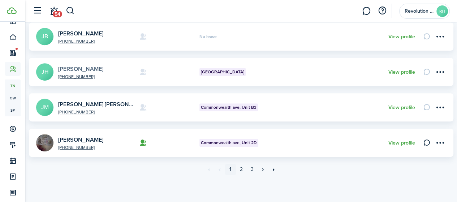
click at [98, 71] on link "[PERSON_NAME]" at bounding box center [80, 69] width 45 height 8
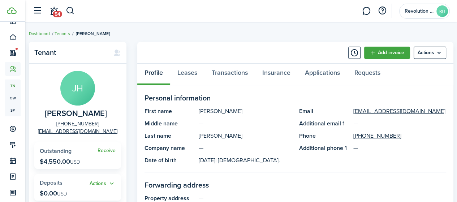
click at [439, 49] on menu-btn "Actions" at bounding box center [430, 53] width 33 height 12
click at [189, 72] on link "Leases" at bounding box center [187, 75] width 34 height 22
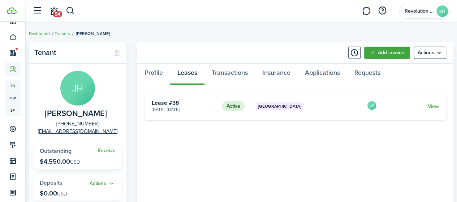
click at [428, 104] on link "View" at bounding box center [433, 107] width 11 height 8
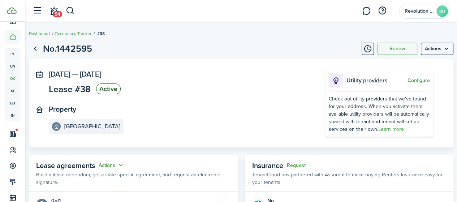
click at [440, 43] on menu-btn "Actions" at bounding box center [437, 49] width 33 height 12
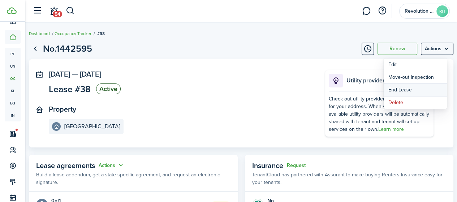
click at [404, 93] on link "End Lease" at bounding box center [415, 90] width 63 height 12
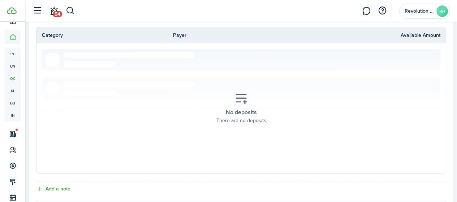
scroll to position [319, 0]
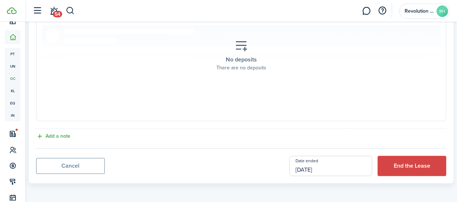
click at [407, 163] on button "End the Lease" at bounding box center [412, 166] width 69 height 20
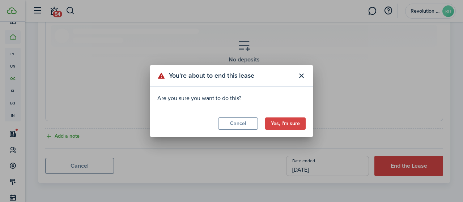
click at [288, 124] on button "Yes, I'm sure" at bounding box center [285, 124] width 40 height 12
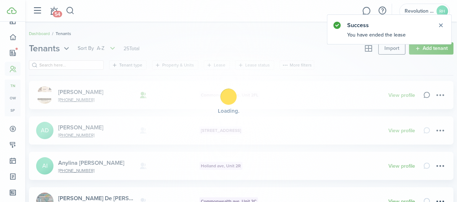
click at [443, 23] on button "Close notify" at bounding box center [441, 25] width 10 height 10
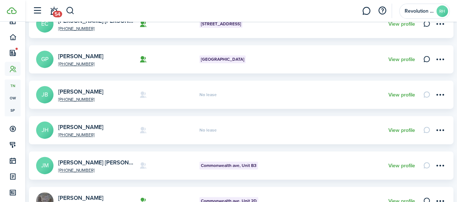
scroll to position [289, 0]
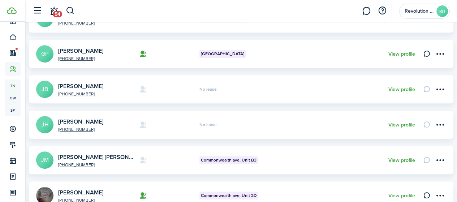
click at [434, 124] on menu-btn-icon "Open menu" at bounding box center [440, 125] width 12 height 12
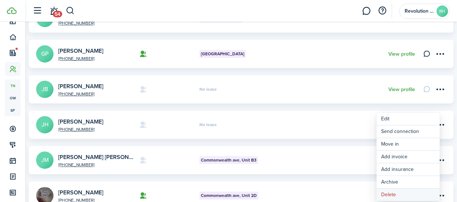
click at [398, 197] on button "Delete" at bounding box center [408, 195] width 63 height 12
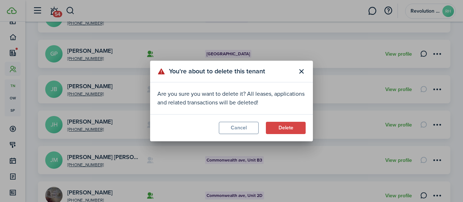
click at [286, 129] on button "Delete" at bounding box center [286, 128] width 40 height 12
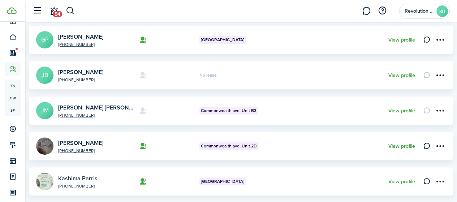
scroll to position [270, 0]
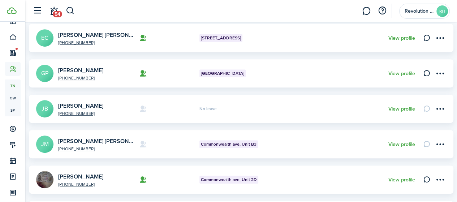
click at [434, 110] on menu-btn-icon "Open menu" at bounding box center [440, 109] width 12 height 12
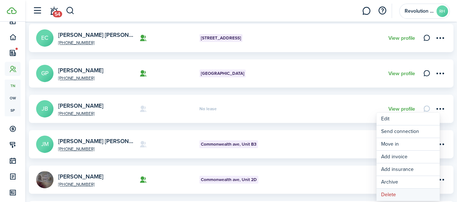
click at [396, 193] on button "Delete" at bounding box center [408, 195] width 63 height 12
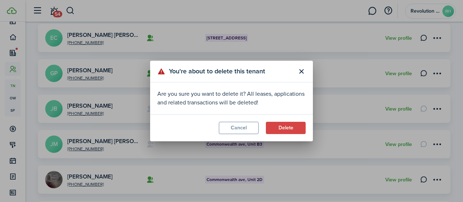
click at [281, 133] on button "Delete" at bounding box center [286, 128] width 40 height 12
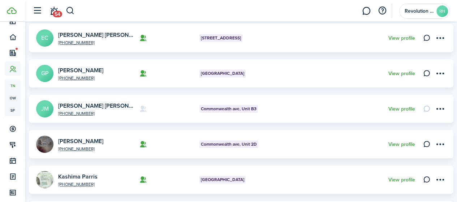
scroll to position [342, 0]
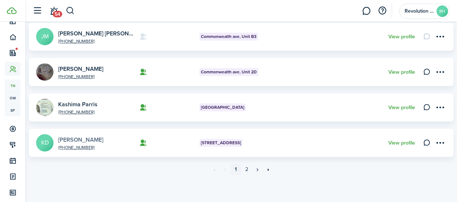
click at [83, 138] on link "[PERSON_NAME]" at bounding box center [80, 140] width 45 height 8
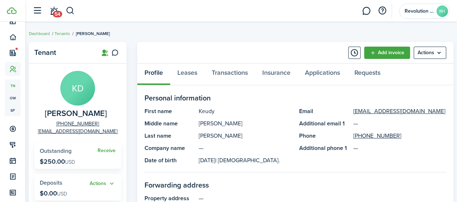
click at [79, 87] on avatar-text "KD" at bounding box center [77, 88] width 35 height 35
click at [427, 57] on menu-btn "Actions" at bounding box center [430, 53] width 33 height 12
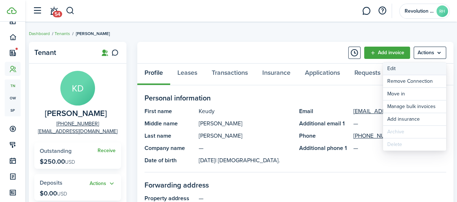
click at [400, 67] on link "Edit" at bounding box center [414, 69] width 63 height 12
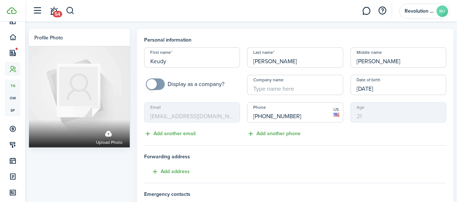
click at [112, 139] on span "Upload photo" at bounding box center [109, 142] width 26 height 7
click at [29, 120] on input "Upload photo" at bounding box center [29, 120] width 0 height 0
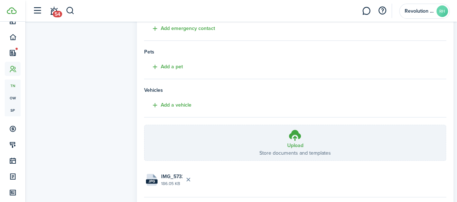
scroll to position [221, 0]
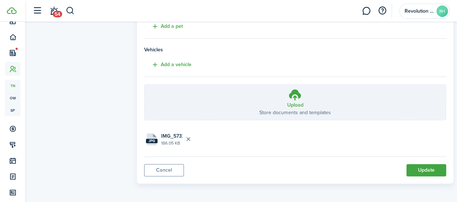
click at [426, 167] on button "Update" at bounding box center [427, 170] width 40 height 12
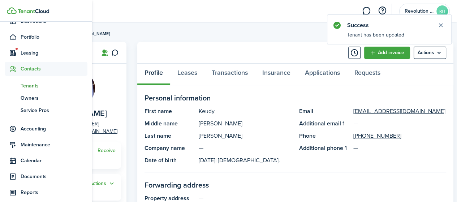
click at [40, 89] on span "Tenants" at bounding box center [54, 86] width 67 height 8
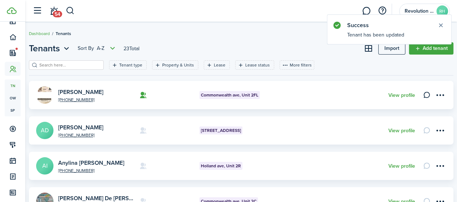
click at [248, 30] on breadcrumb "Dashboard Tenants" at bounding box center [241, 30] width 425 height 17
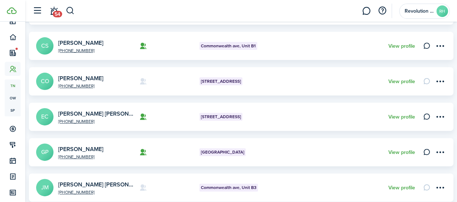
scroll to position [181, 0]
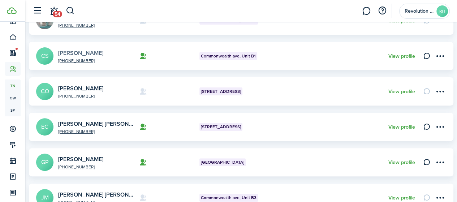
click at [96, 50] on link "[PERSON_NAME]" at bounding box center [80, 53] width 45 height 8
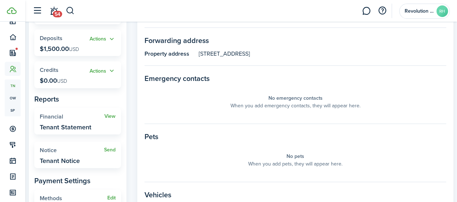
scroll to position [289, 0]
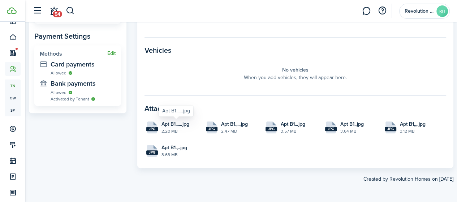
click at [175, 120] on span "Apt B1......jpg" at bounding box center [176, 124] width 28 height 8
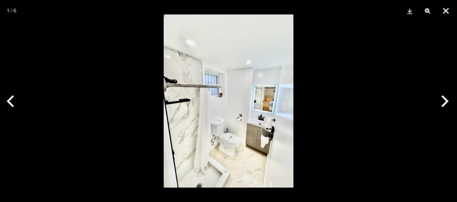
click at [445, 10] on button "Close" at bounding box center [446, 11] width 18 height 22
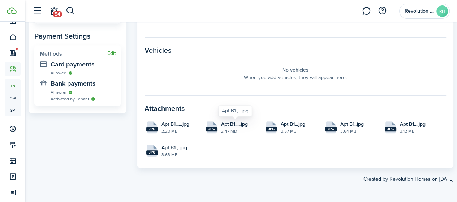
click at [239, 124] on span "Apt B1.,...jpg" at bounding box center [234, 124] width 27 height 8
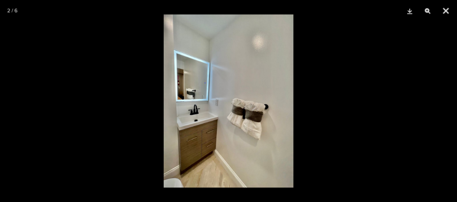
click at [450, 8] on button "Close" at bounding box center [446, 11] width 18 height 22
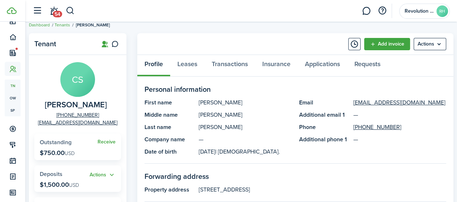
scroll to position [0, 0]
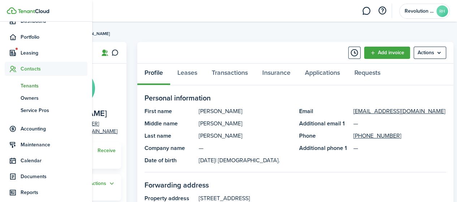
click at [26, 82] on span "Tenants" at bounding box center [54, 86] width 67 height 8
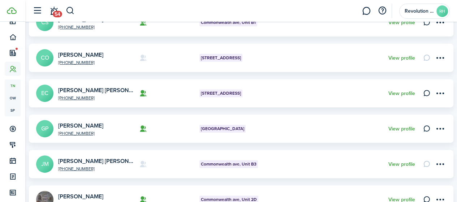
scroll to position [217, 0]
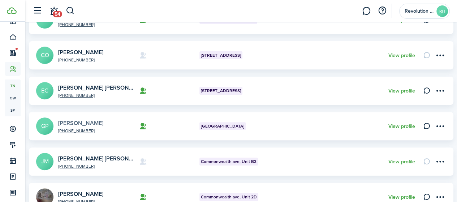
click at [91, 121] on link "[PERSON_NAME]" at bounding box center [80, 123] width 45 height 8
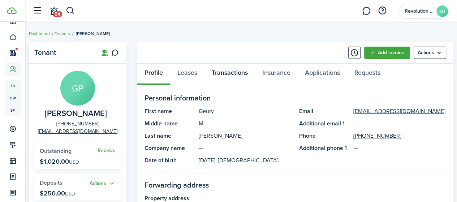
click at [216, 75] on link "Transactions" at bounding box center [230, 75] width 51 height 22
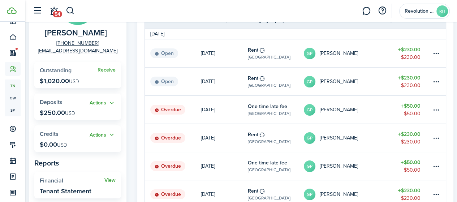
scroll to position [108, 0]
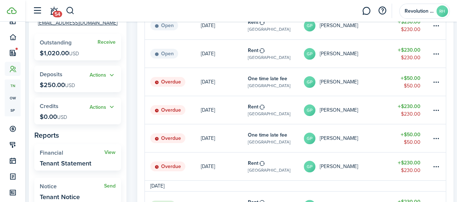
click at [434, 139] on table-menu-btn-icon at bounding box center [436, 138] width 9 height 9
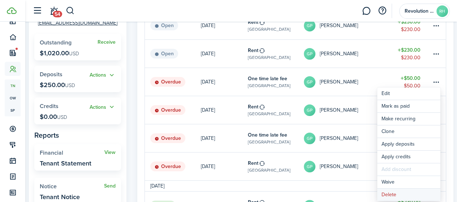
click at [388, 197] on button "Delete" at bounding box center [408, 195] width 63 height 12
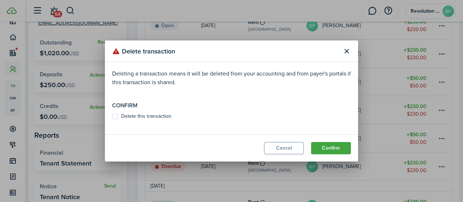
click at [138, 114] on label "Delete this transaction" at bounding box center [141, 117] width 59 height 6
click at [112, 116] on input "Delete this transaction" at bounding box center [112, 116] width 0 height 0
checkbox input "true"
click at [329, 147] on button "Confirm" at bounding box center [331, 148] width 40 height 12
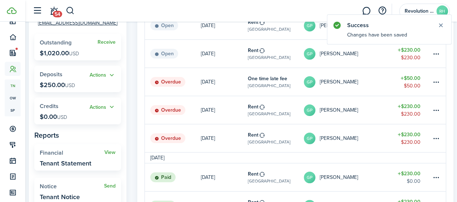
click at [440, 80] on table-menu-btn-icon at bounding box center [436, 82] width 9 height 9
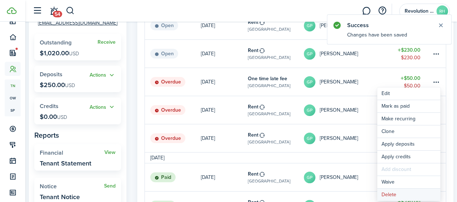
click at [394, 192] on button "Delete" at bounding box center [408, 195] width 63 height 12
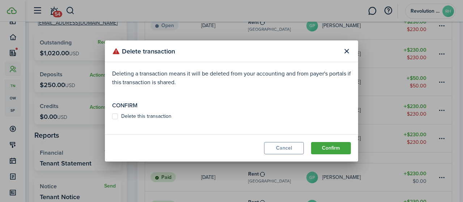
click at [133, 119] on label "Delete this transaction" at bounding box center [141, 117] width 59 height 6
click at [112, 117] on input "Delete this transaction" at bounding box center [112, 116] width 0 height 0
checkbox input "true"
click at [324, 148] on button "Confirm" at bounding box center [331, 148] width 40 height 12
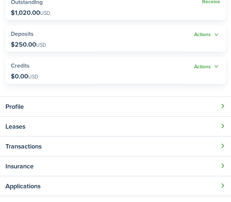
scroll to position [145, 0]
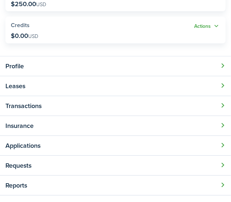
click at [22, 108] on button "Open modal" at bounding box center [115, 106] width 231 height 20
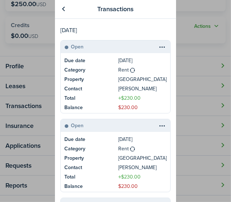
click at [167, 125] on table-menu-btn-icon at bounding box center [162, 125] width 9 height 9
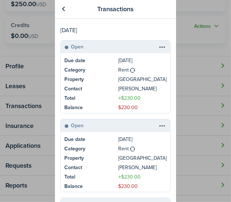
click at [167, 124] on table-menu-btn-icon "Open menu" at bounding box center [162, 125] width 9 height 9
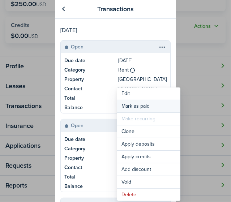
click at [154, 105] on link "Mark as paid" at bounding box center [148, 106] width 63 height 12
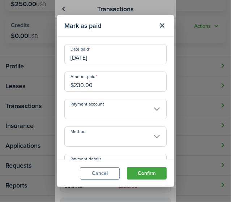
click at [93, 58] on input "[DATE]" at bounding box center [115, 54] width 102 height 20
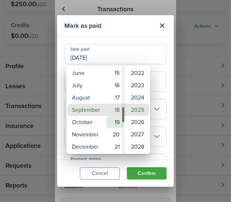
click at [119, 120] on mbsc-wheel-item "19" at bounding box center [115, 122] width 18 height 12
type input "[DATE]"
click at [140, 174] on div at bounding box center [115, 101] width 347 height 318
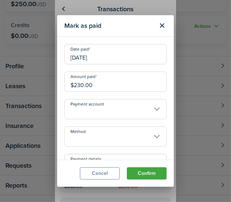
click at [155, 103] on input "Payment account" at bounding box center [115, 109] width 102 height 20
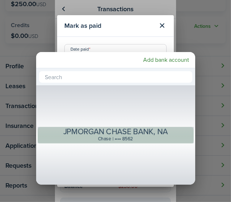
click at [95, 133] on div "JPMORGAN CHASE BANK, NA" at bounding box center [115, 131] width 129 height 9
type input "•••• •••• •••• 8562"
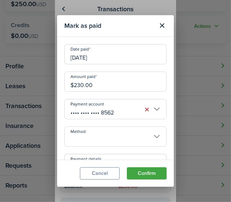
click at [121, 138] on input "Method" at bounding box center [115, 137] width 102 height 20
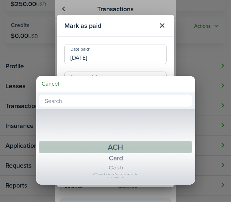
click at [106, 148] on div "ACH" at bounding box center [115, 147] width 126 height 13
type input "ACH"
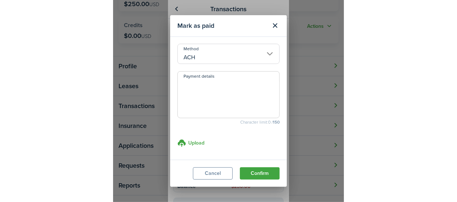
scroll to position [83, 0]
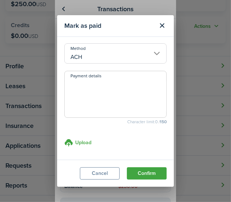
click at [122, 110] on textarea "Payment details" at bounding box center [116, 96] width 102 height 35
type textarea "Paid via zelle"
click at [146, 175] on button "Confirm" at bounding box center [147, 173] width 40 height 12
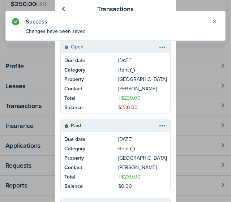
click at [214, 24] on button "Close notify" at bounding box center [215, 22] width 10 height 10
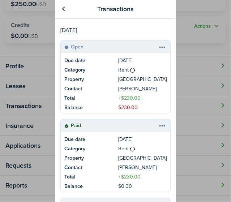
click at [57, 8] on link at bounding box center [63, 9] width 12 height 12
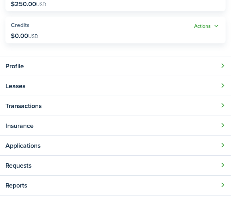
click at [28, 107] on button "Open modal" at bounding box center [115, 106] width 231 height 20
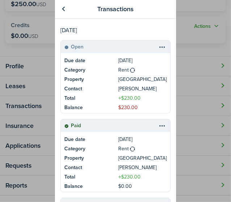
drag, startPoint x: 230, startPoint y: 112, endPoint x: 220, endPoint y: 141, distance: 30.6
click at [218, 145] on div "Transactions [DATE] Due date [DATE] Category Rent Property [GEOGRAPHIC_DATA] 1D…" at bounding box center [115, 101] width 231 height 202
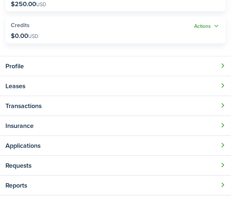
click at [65, 104] on button "Open modal" at bounding box center [115, 106] width 231 height 20
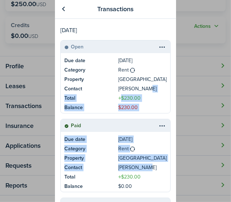
drag, startPoint x: 228, startPoint y: 93, endPoint x: 214, endPoint y: 149, distance: 58.1
click at [213, 160] on div "Transactions [DATE] Due date [DATE] Category Rent Property [GEOGRAPHIC_DATA] 1D…" at bounding box center [115, 101] width 231 height 202
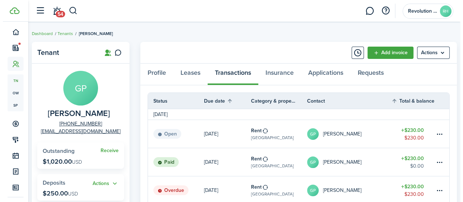
scroll to position [72, 0]
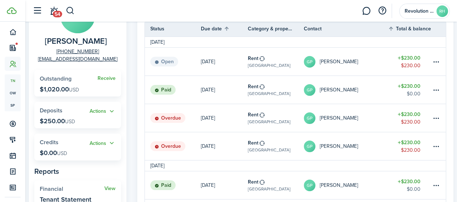
click at [435, 121] on table-menu-btn-icon at bounding box center [436, 118] width 9 height 9
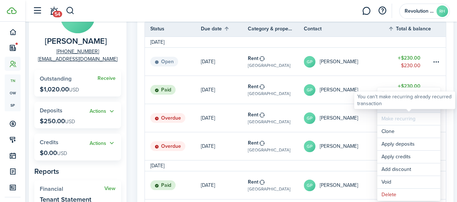
click at [418, 111] on link "Mark as paid" at bounding box center [408, 106] width 63 height 12
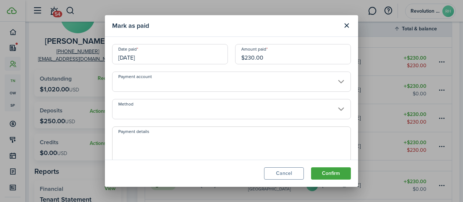
click at [166, 51] on input "[DATE]" at bounding box center [170, 54] width 116 height 20
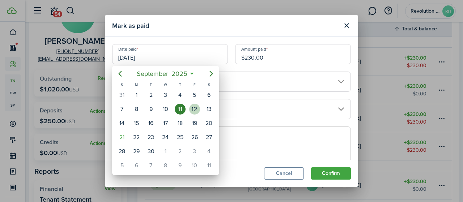
click at [195, 110] on div "12" at bounding box center [194, 109] width 11 height 11
type input "[DATE]"
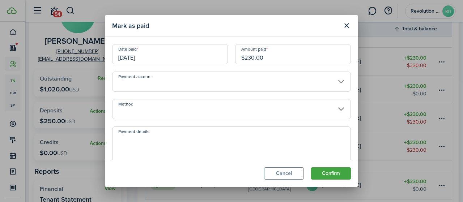
click at [259, 82] on input "Payment account" at bounding box center [231, 82] width 239 height 20
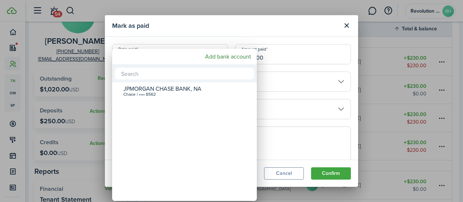
click at [200, 47] on div at bounding box center [231, 101] width 579 height 318
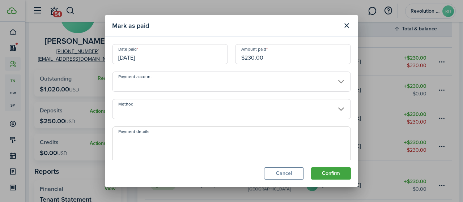
click at [189, 80] on input "Payment account" at bounding box center [231, 82] width 239 height 20
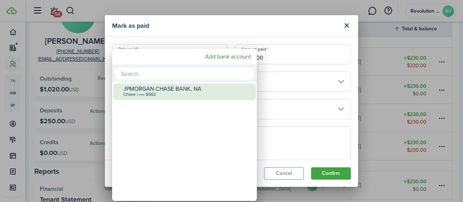
click at [175, 91] on div "JPMORGAN CHASE BANK, NA" at bounding box center [187, 89] width 128 height 7
type input "•••• •••• •••• 8562"
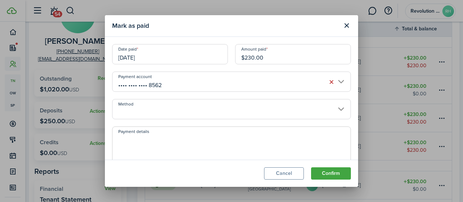
click at [167, 109] on input "Method" at bounding box center [231, 109] width 239 height 20
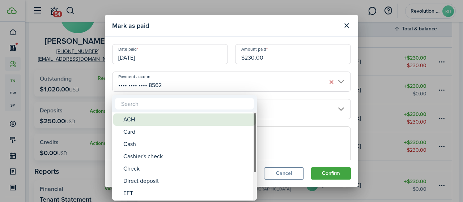
drag, startPoint x: 154, startPoint y: 121, endPoint x: 161, endPoint y: 128, distance: 9.7
click at [154, 120] on div "ACH" at bounding box center [187, 120] width 128 height 12
type input "ACH"
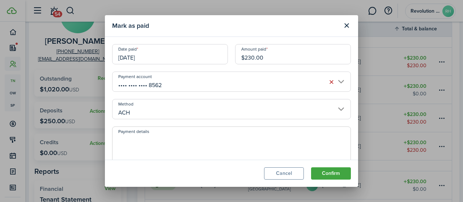
drag, startPoint x: 166, startPoint y: 137, endPoint x: 169, endPoint y: 131, distance: 6.6
click at [166, 137] on textarea "Payment details" at bounding box center [231, 152] width 238 height 35
drag, startPoint x: 205, startPoint y: 143, endPoint x: 0, endPoint y: 158, distance: 205.2
click at [0, 158] on div "Mark as paid Date paid [DATE] Amount paid $230.00 Payment account •••• •••• •••…" at bounding box center [231, 101] width 463 height 202
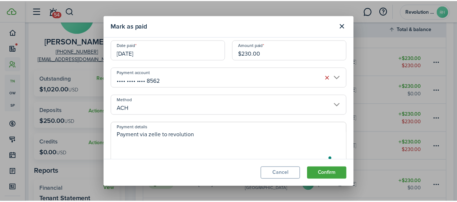
scroll to position [4, 0]
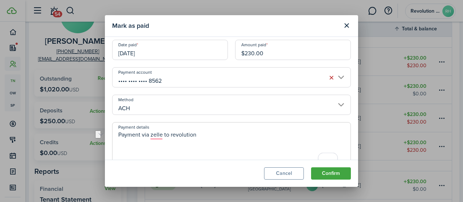
type textarea "Payment via zelle to revolution"
click at [345, 176] on button "Confirm" at bounding box center [331, 173] width 40 height 12
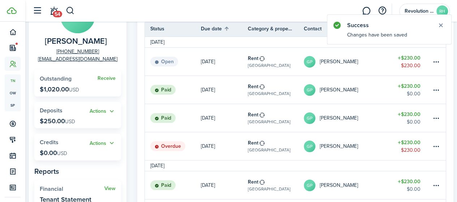
click at [438, 146] on table-menu-btn-icon at bounding box center [436, 146] width 9 height 9
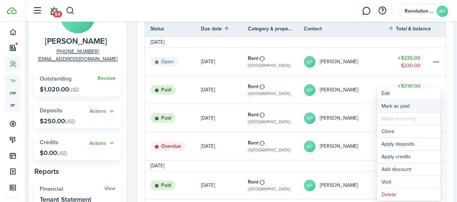
click at [435, 107] on link "Mark as paid" at bounding box center [408, 106] width 63 height 12
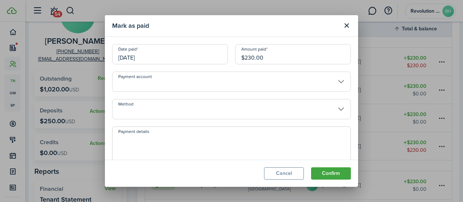
click at [186, 114] on input "Method" at bounding box center [231, 109] width 239 height 20
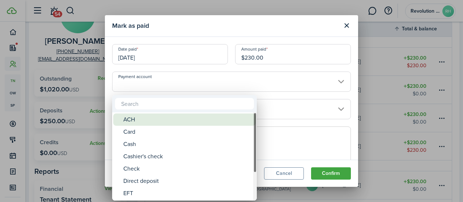
drag, startPoint x: 142, startPoint y: 118, endPoint x: 147, endPoint y: 112, distance: 7.4
click at [142, 118] on div "ACH" at bounding box center [187, 120] width 128 height 12
type input "ACH"
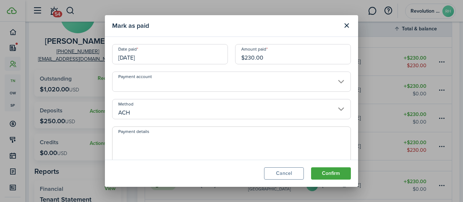
click at [172, 86] on input "Payment account" at bounding box center [231, 82] width 239 height 20
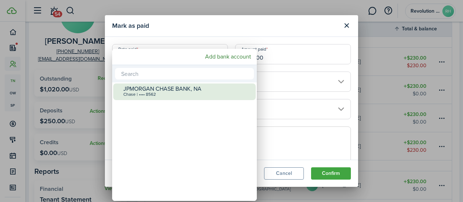
click at [154, 98] on div "JPMORGAN CHASE BANK, [PERSON_NAME] | •••• 8562" at bounding box center [187, 92] width 128 height 16
type input "•••• •••• •••• 8562"
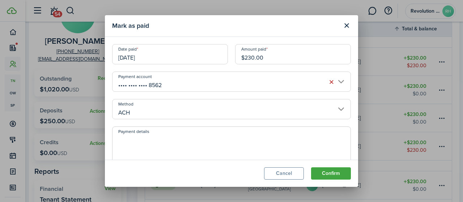
click at [154, 58] on input "[DATE]" at bounding box center [170, 54] width 116 height 20
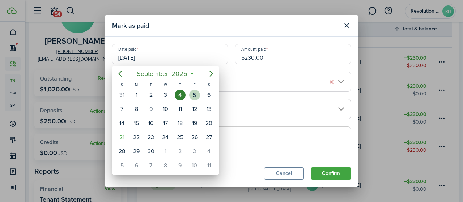
drag, startPoint x: 195, startPoint y: 95, endPoint x: 206, endPoint y: 111, distance: 19.8
click at [195, 95] on div "5" at bounding box center [194, 95] width 11 height 11
type input "[DATE]"
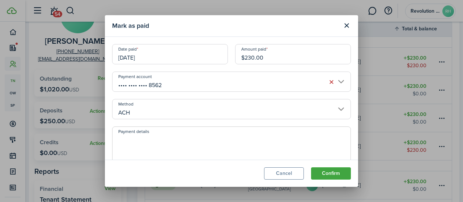
click at [184, 136] on textarea "Payment details" at bounding box center [231, 152] width 238 height 35
paste textarea "Payment via zelle to revolution"
type textarea "Payment via zelle to revolution"
click at [320, 178] on button "Confirm" at bounding box center [331, 173] width 40 height 12
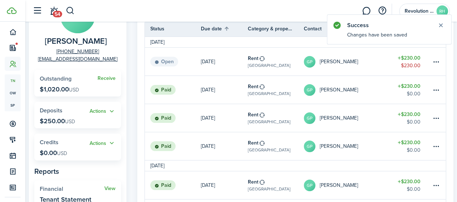
click at [443, 24] on button "Close notify" at bounding box center [441, 25] width 10 height 10
